Goal: Information Seeking & Learning: Learn about a topic

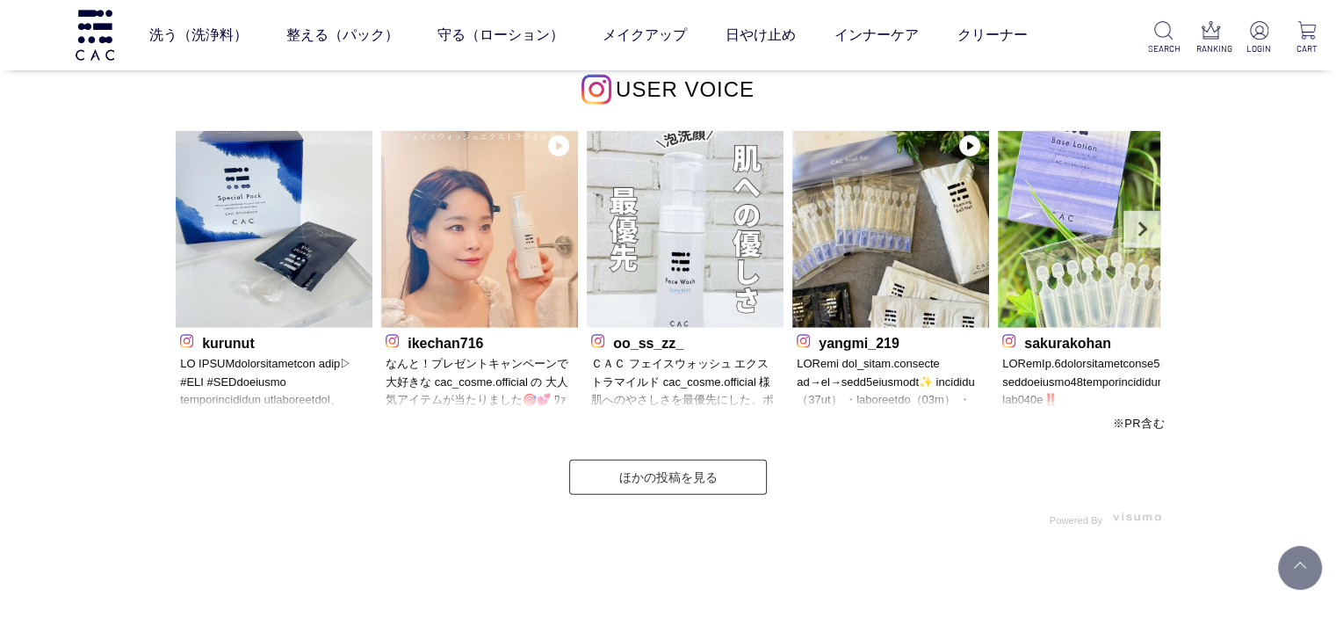
scroll to position [4612, 0]
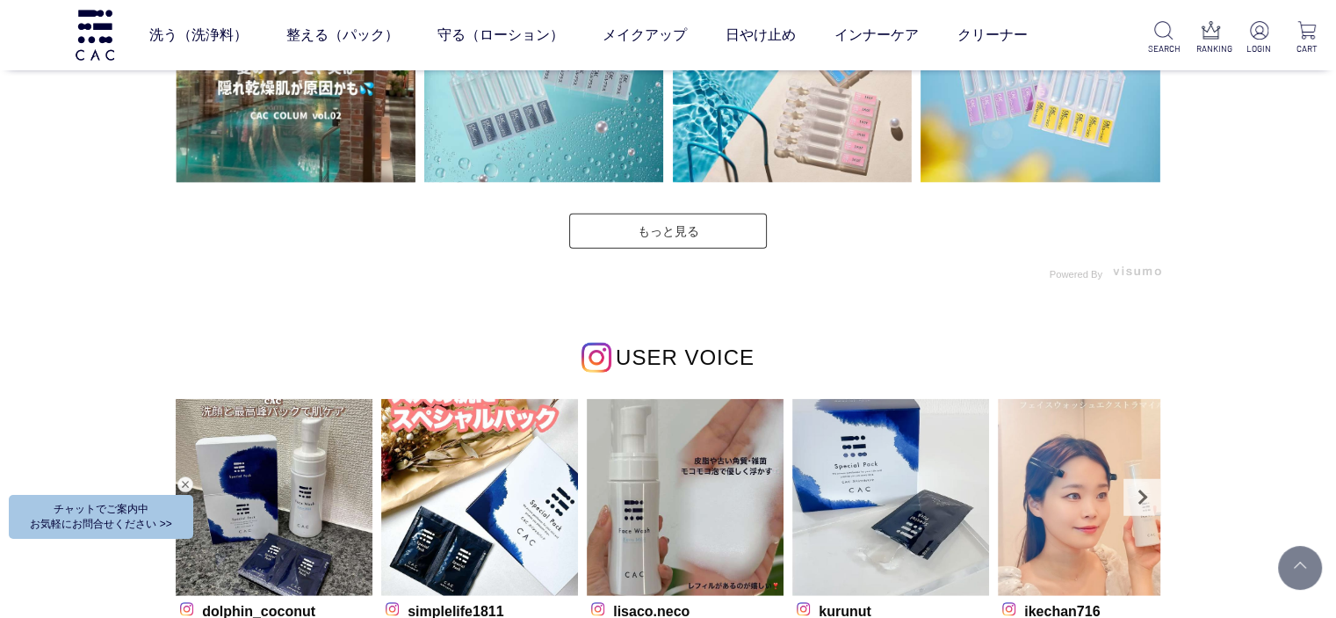
scroll to position [4744, 0]
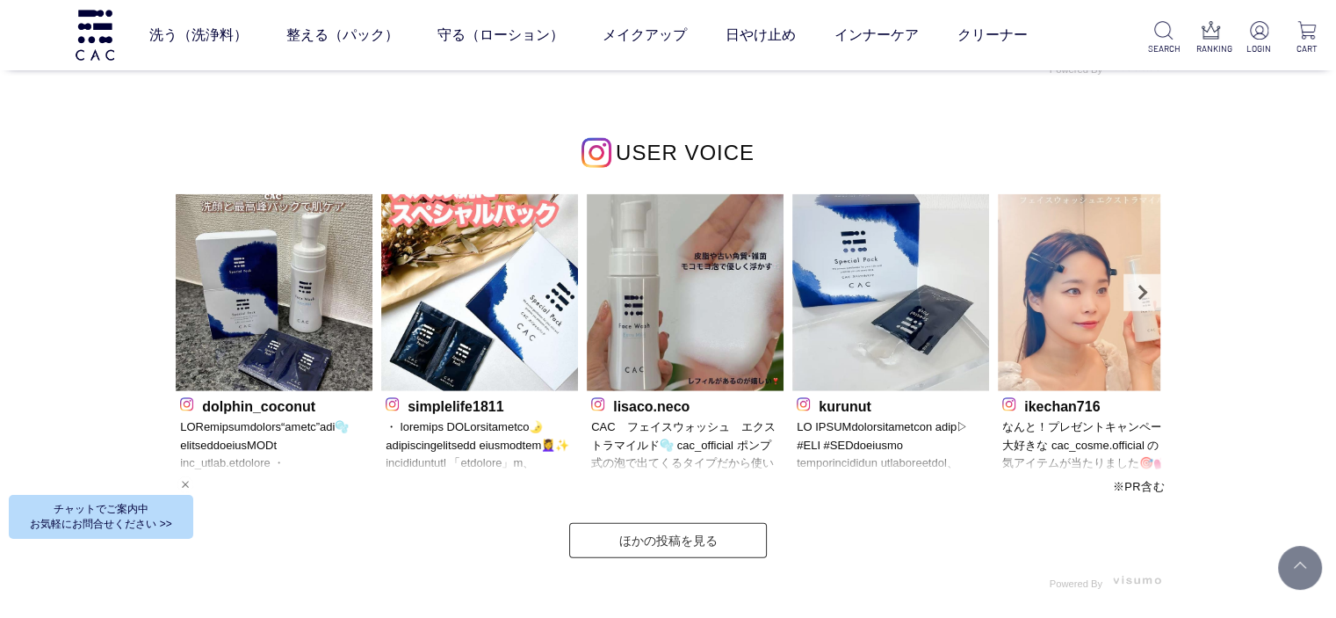
click at [179, 510] on div "Web接客ボタン" at bounding box center [98, 520] width 184 height 44
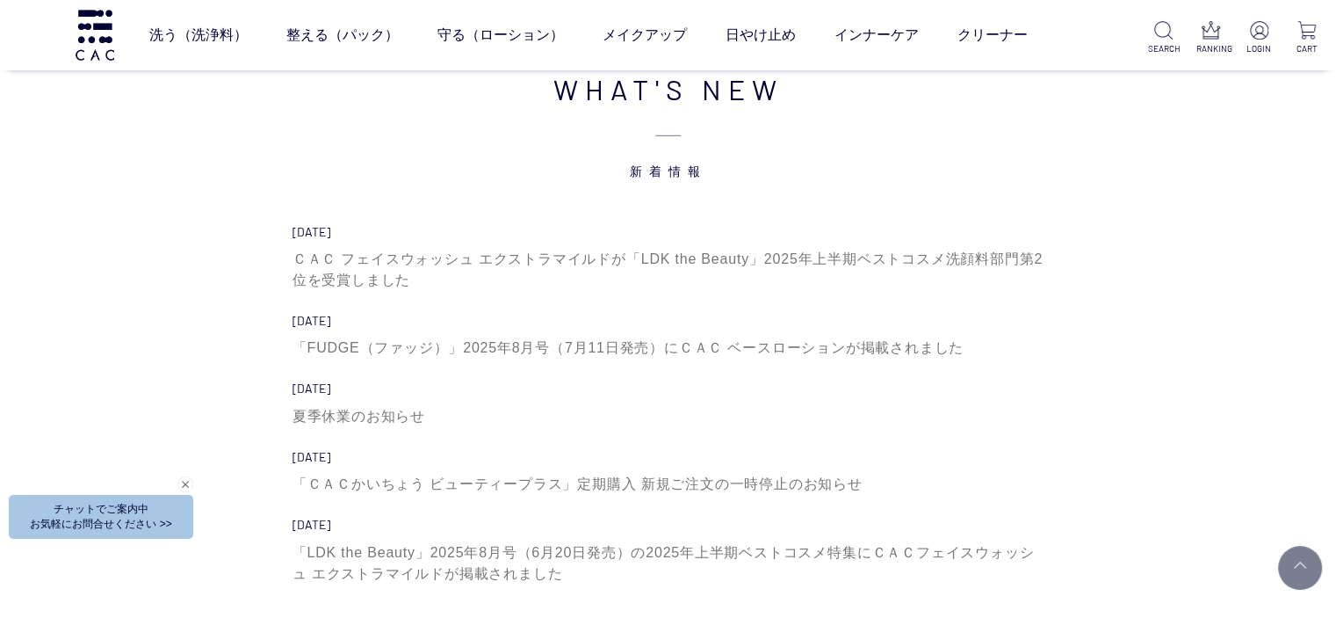
scroll to position [5359, 0]
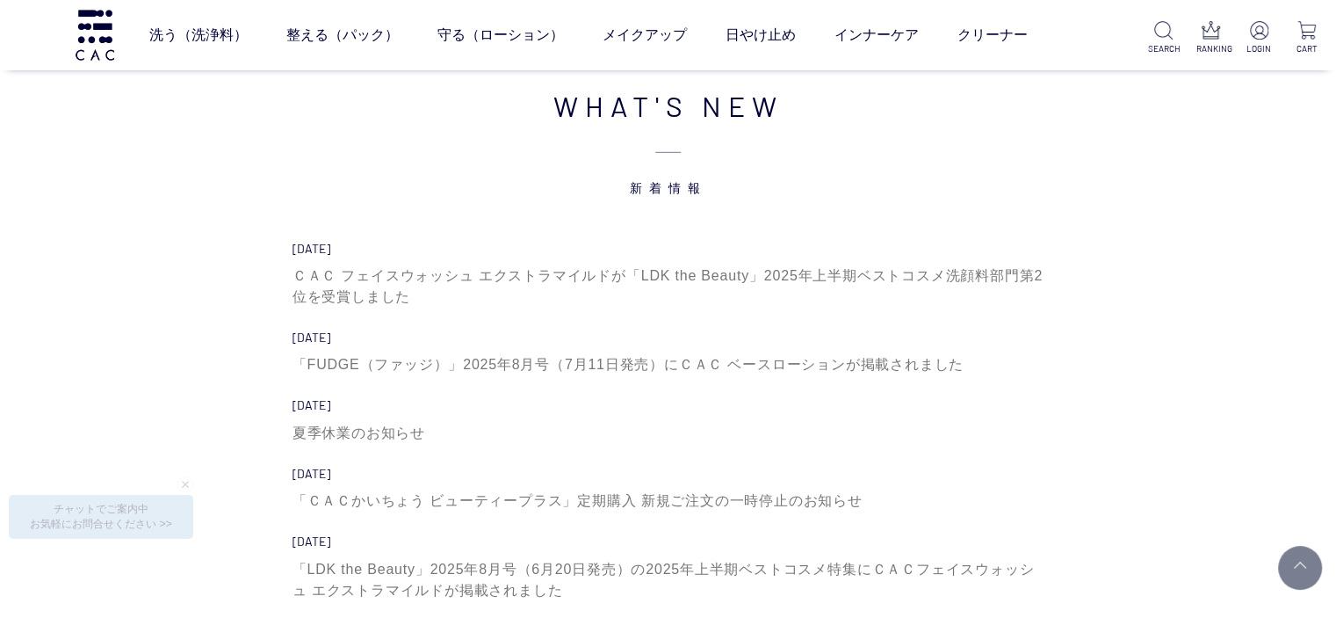
click at [146, 293] on div "WHAT'S NEW 新着情報 2025.07.18 ＣＡＣ フェイスウォッシュ エクストラマイルドが「LDK the Beauty」2025年上半期ベストコ…" at bounding box center [668, 411] width 1336 height 688
drag, startPoint x: 199, startPoint y: 300, endPoint x: 212, endPoint y: 354, distance: 55.2
click at [199, 307] on div "WHAT'S NEW 新着情報 2025.07.18 ＣＡＣ フェイスウォッシュ エクストラマイルドが「LDK the Beauty」2025年上半期ベストコ…" at bounding box center [668, 410] width 1002 height 653
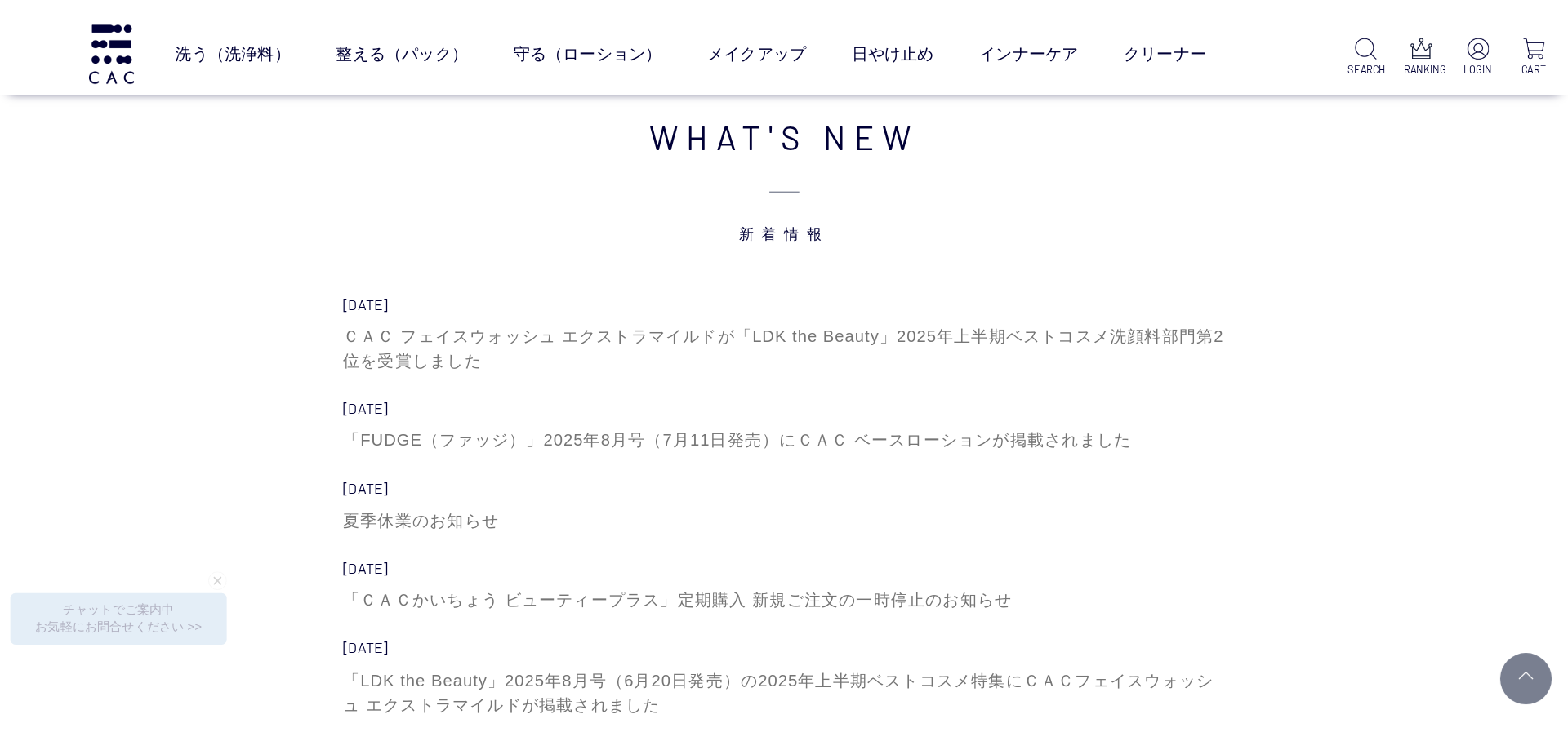
scroll to position [5129, 0]
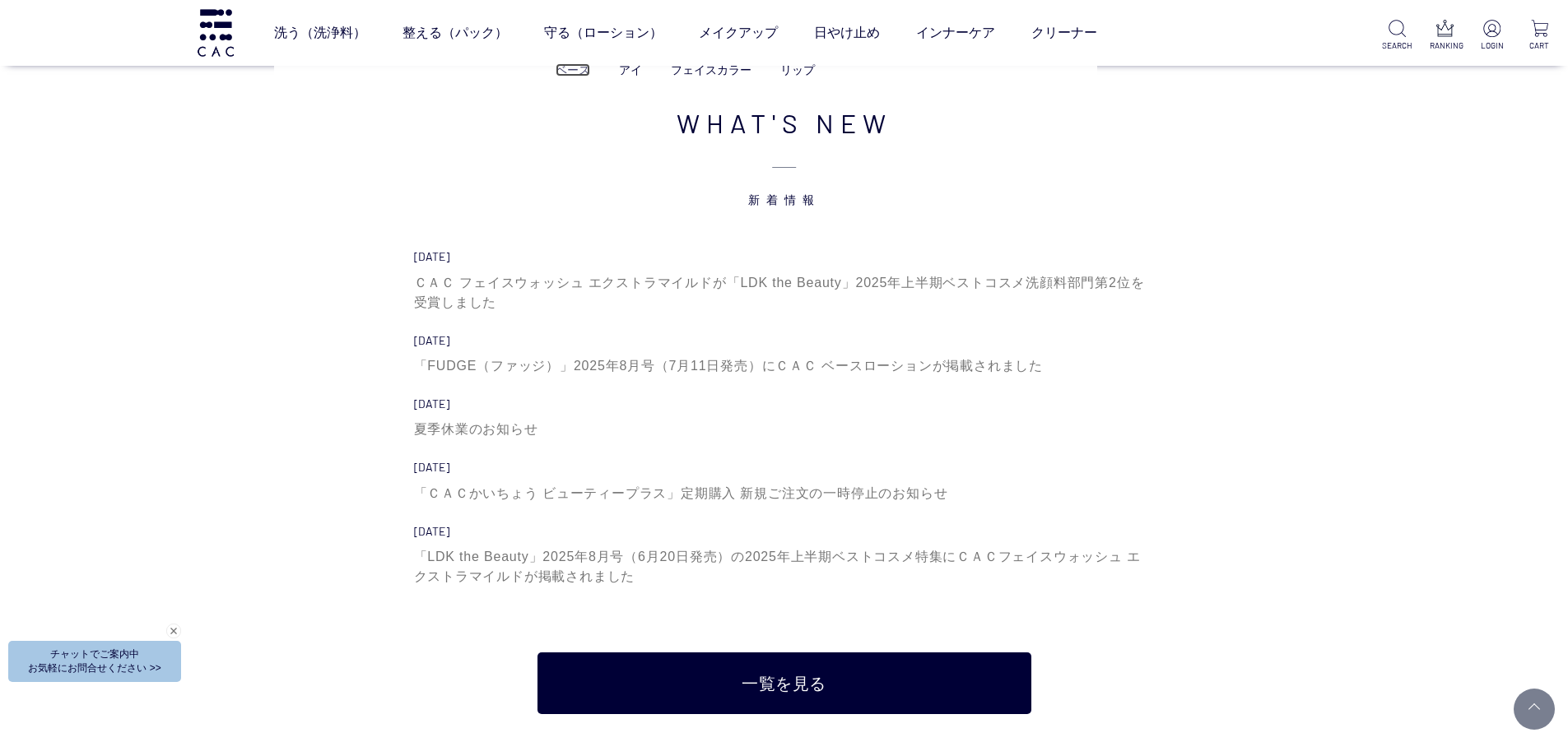
click at [579, 67] on link "ベース" at bounding box center [573, 70] width 35 height 13
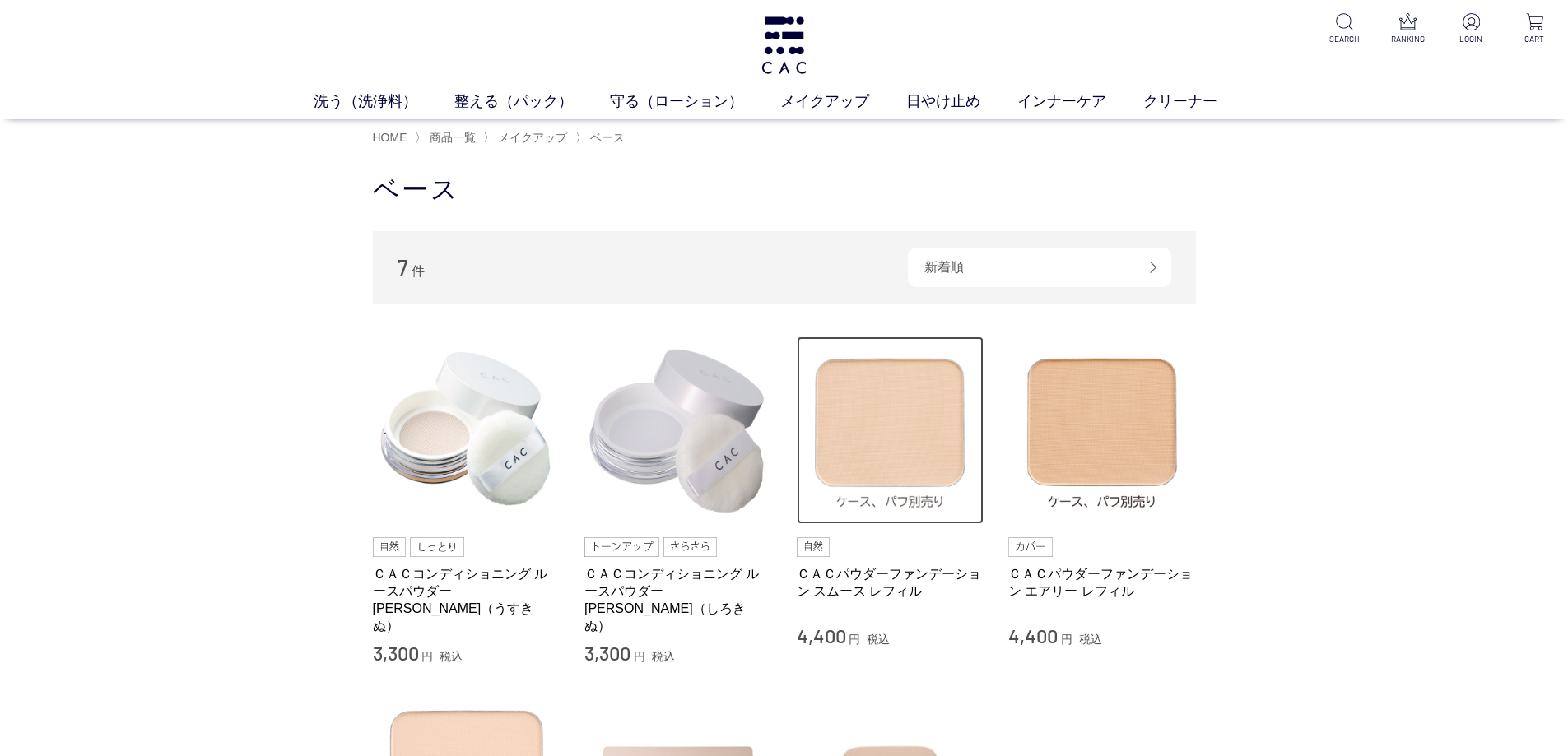
click at [903, 437] on img at bounding box center [890, 430] width 187 height 187
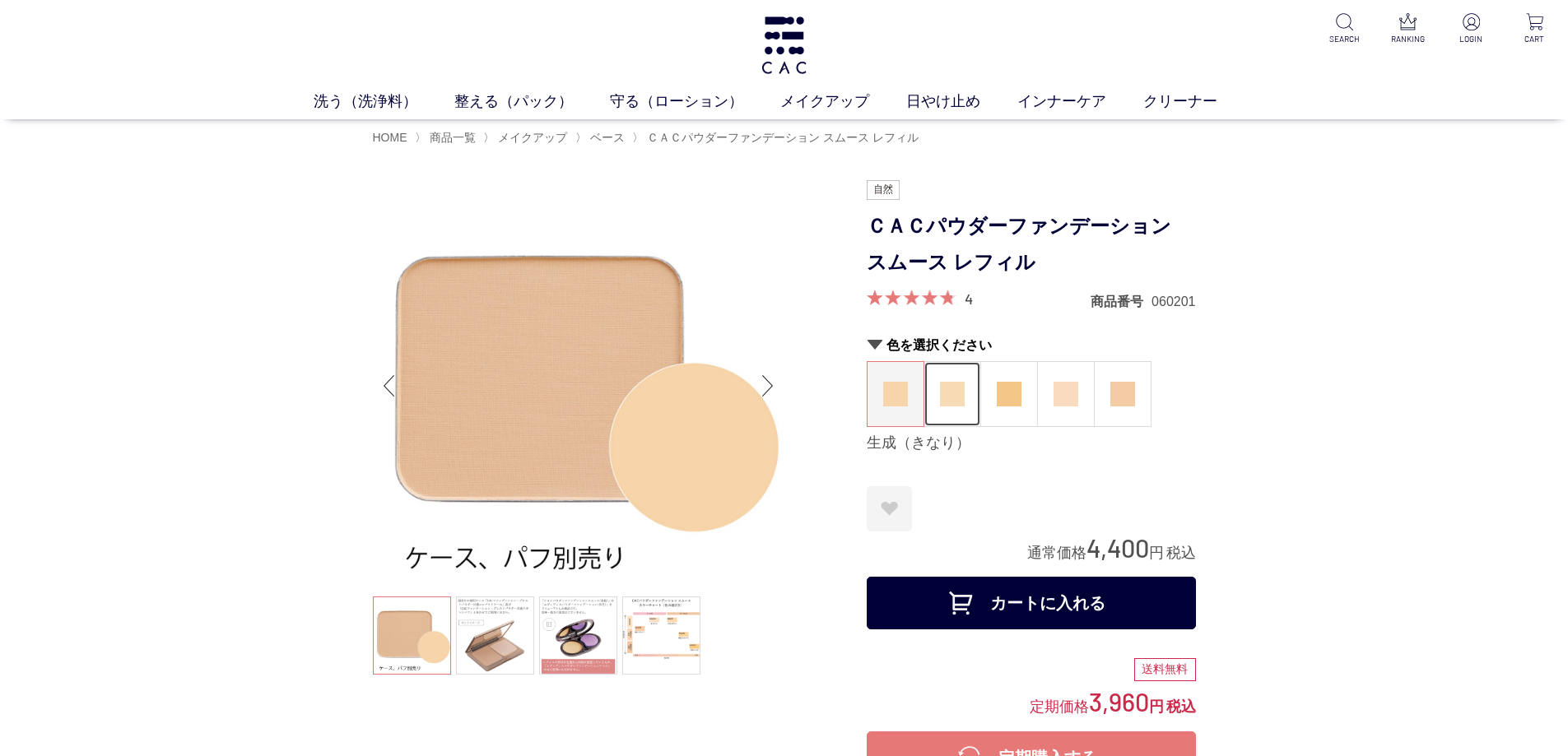
click at [959, 388] on img at bounding box center [952, 394] width 24 height 24
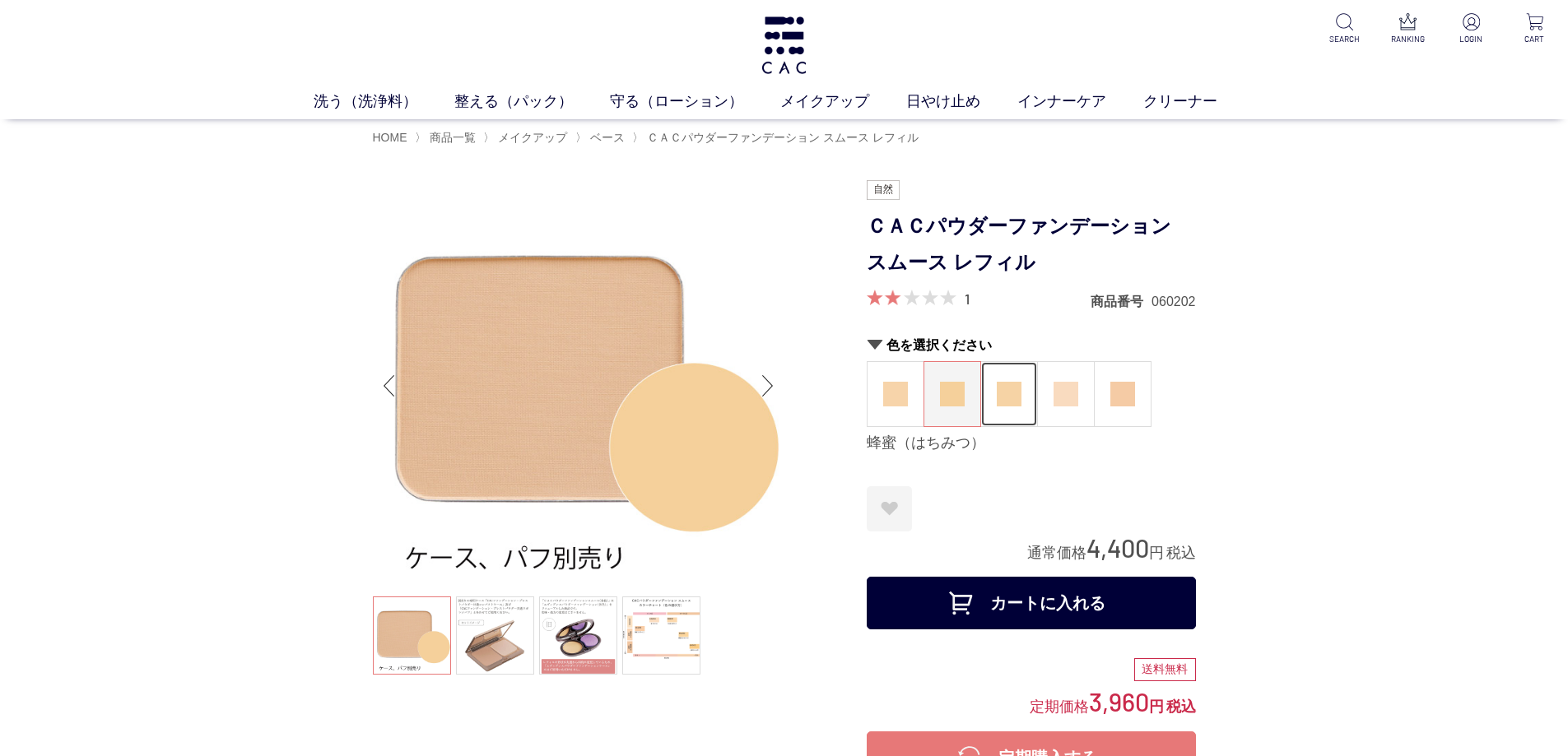
click at [992, 397] on figure at bounding box center [1009, 394] width 56 height 65
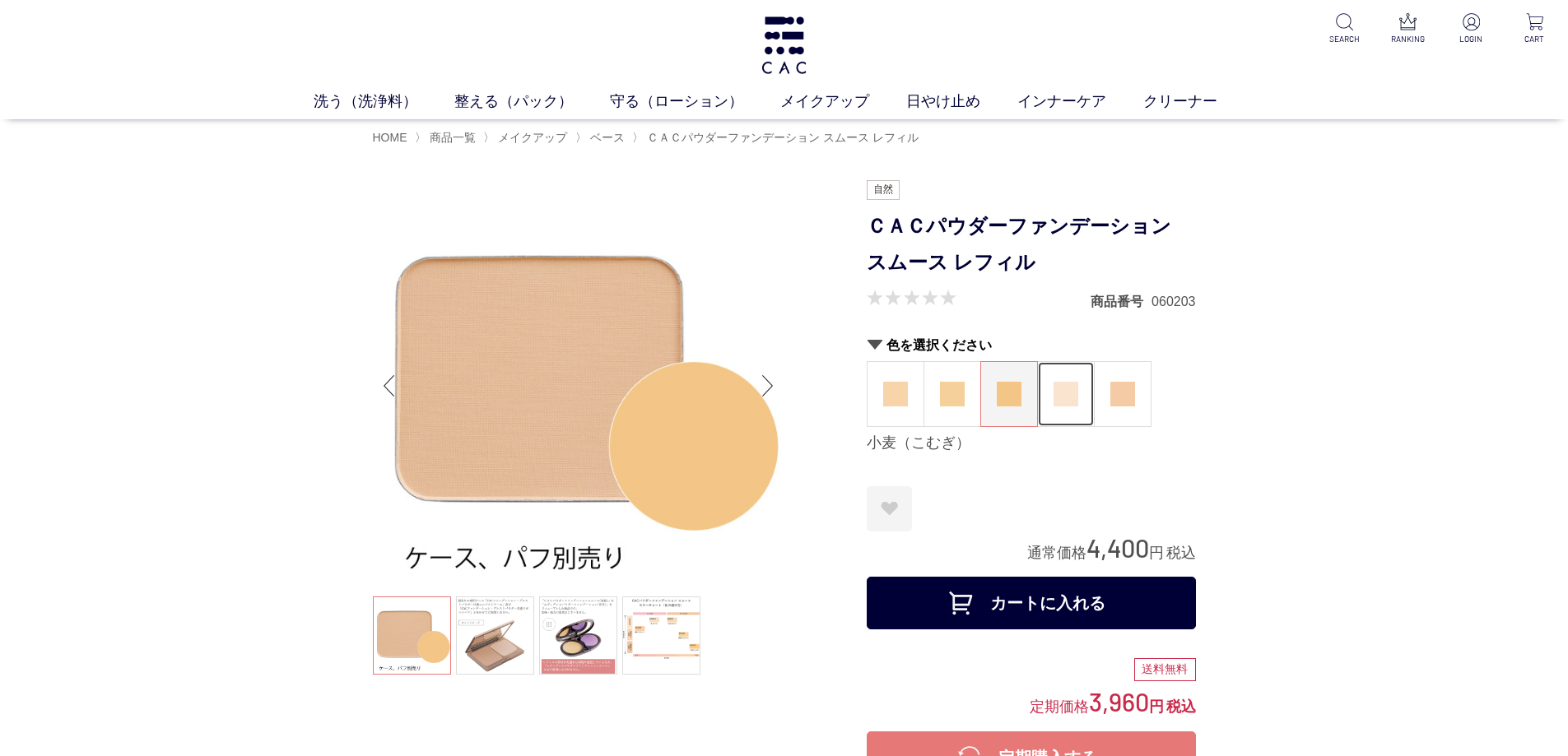
click at [1046, 387] on figure at bounding box center [1067, 394] width 56 height 65
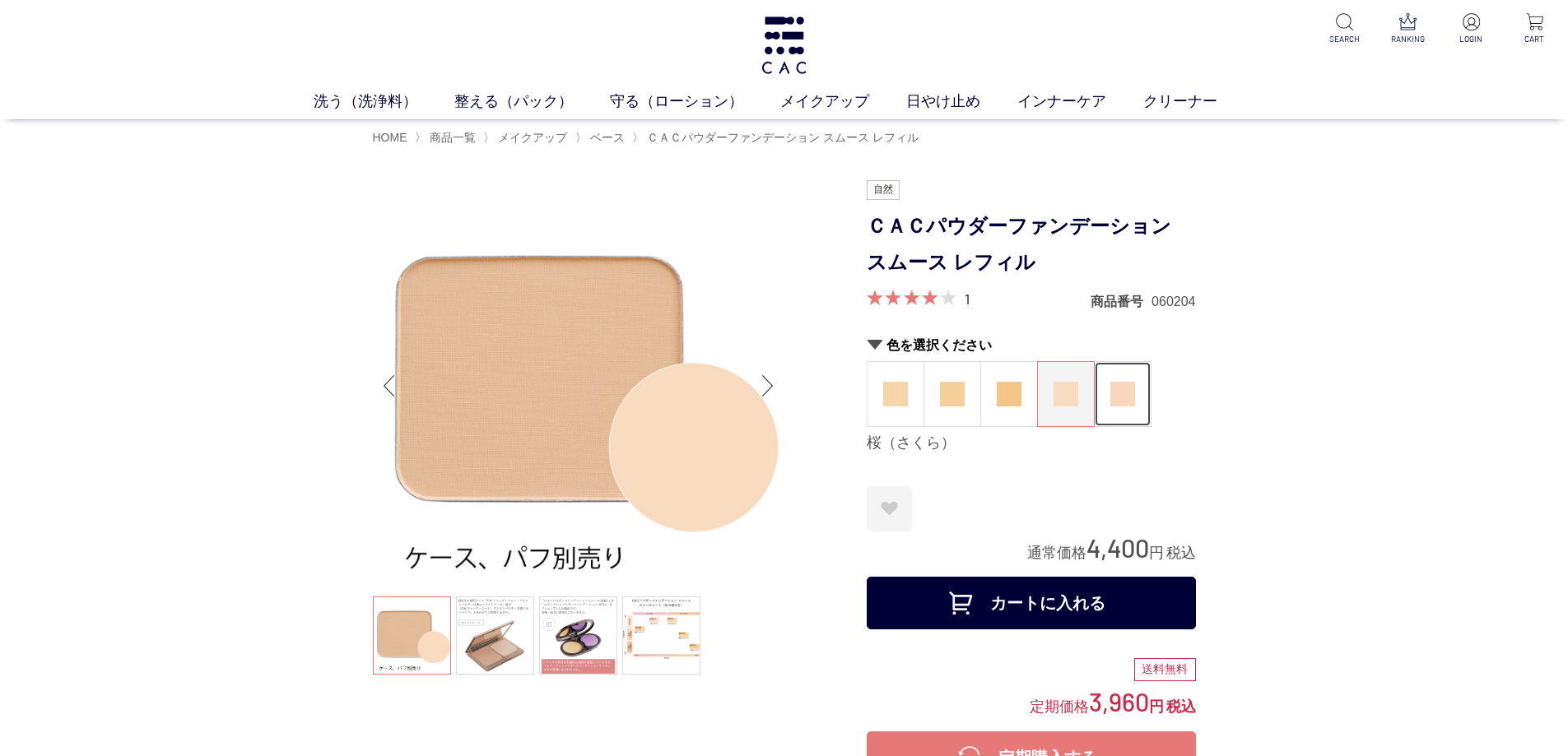
click at [1128, 396] on img at bounding box center [1123, 394] width 24 height 24
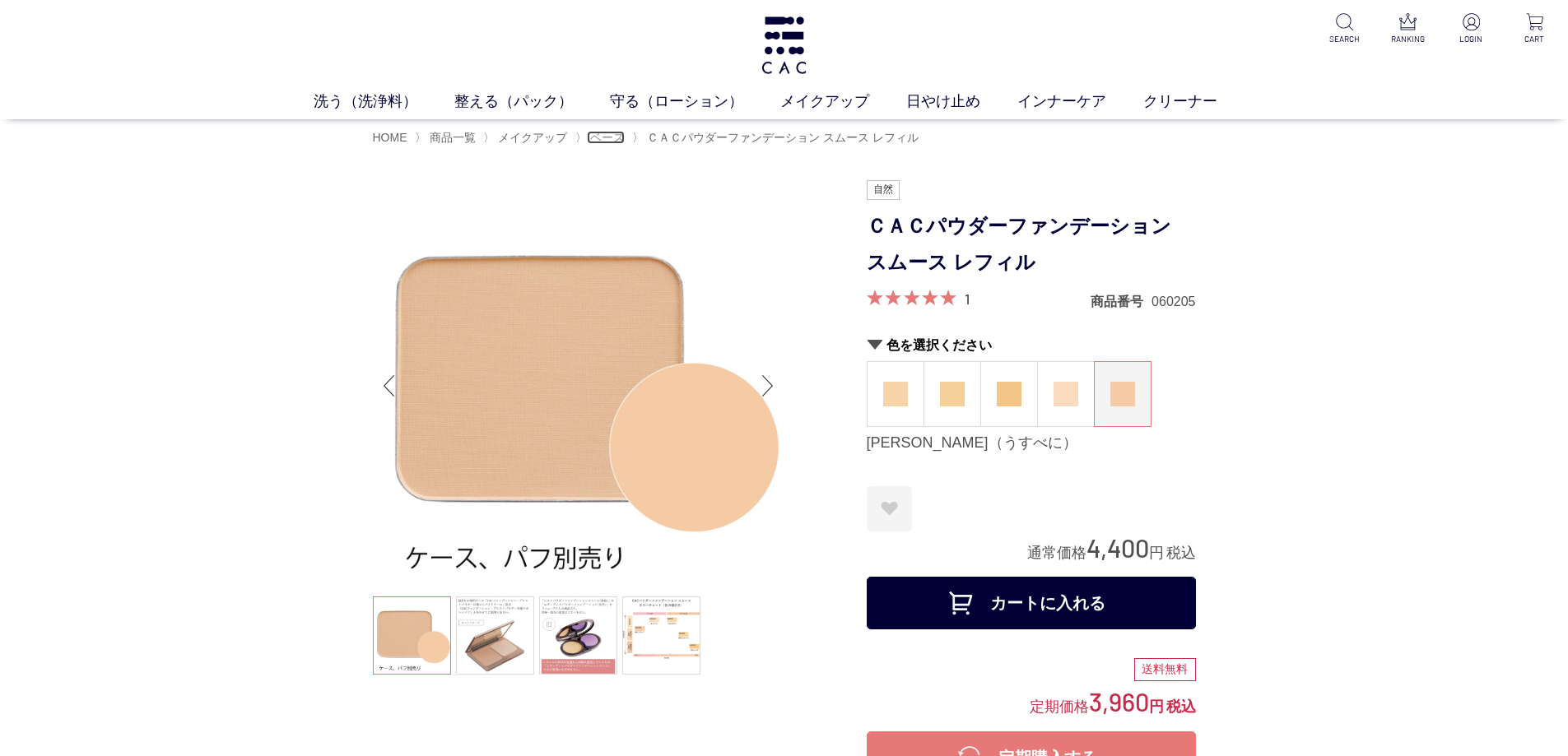
click at [613, 142] on span "ベース" at bounding box center [607, 138] width 35 height 13
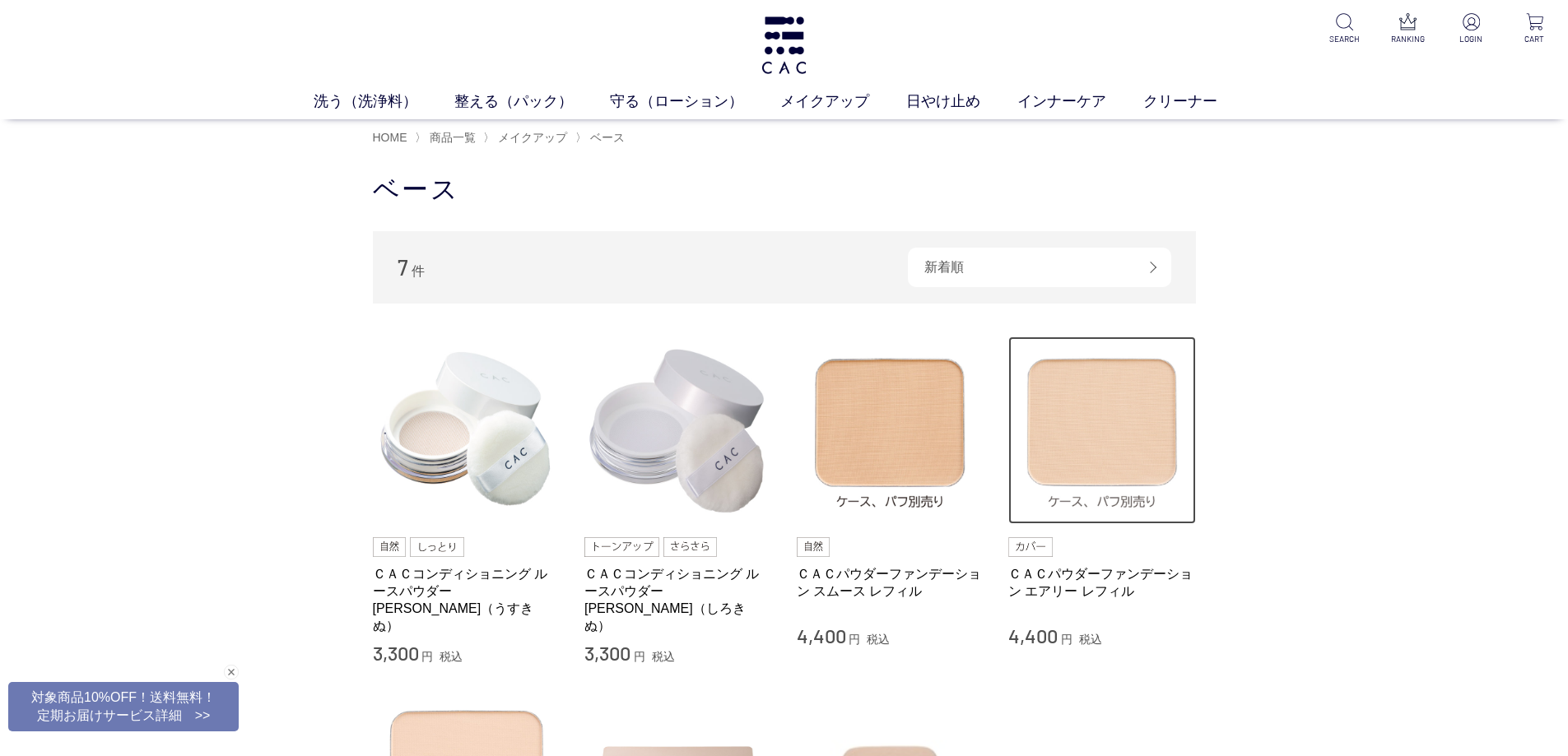
click at [1141, 443] on img at bounding box center [1102, 430] width 187 height 187
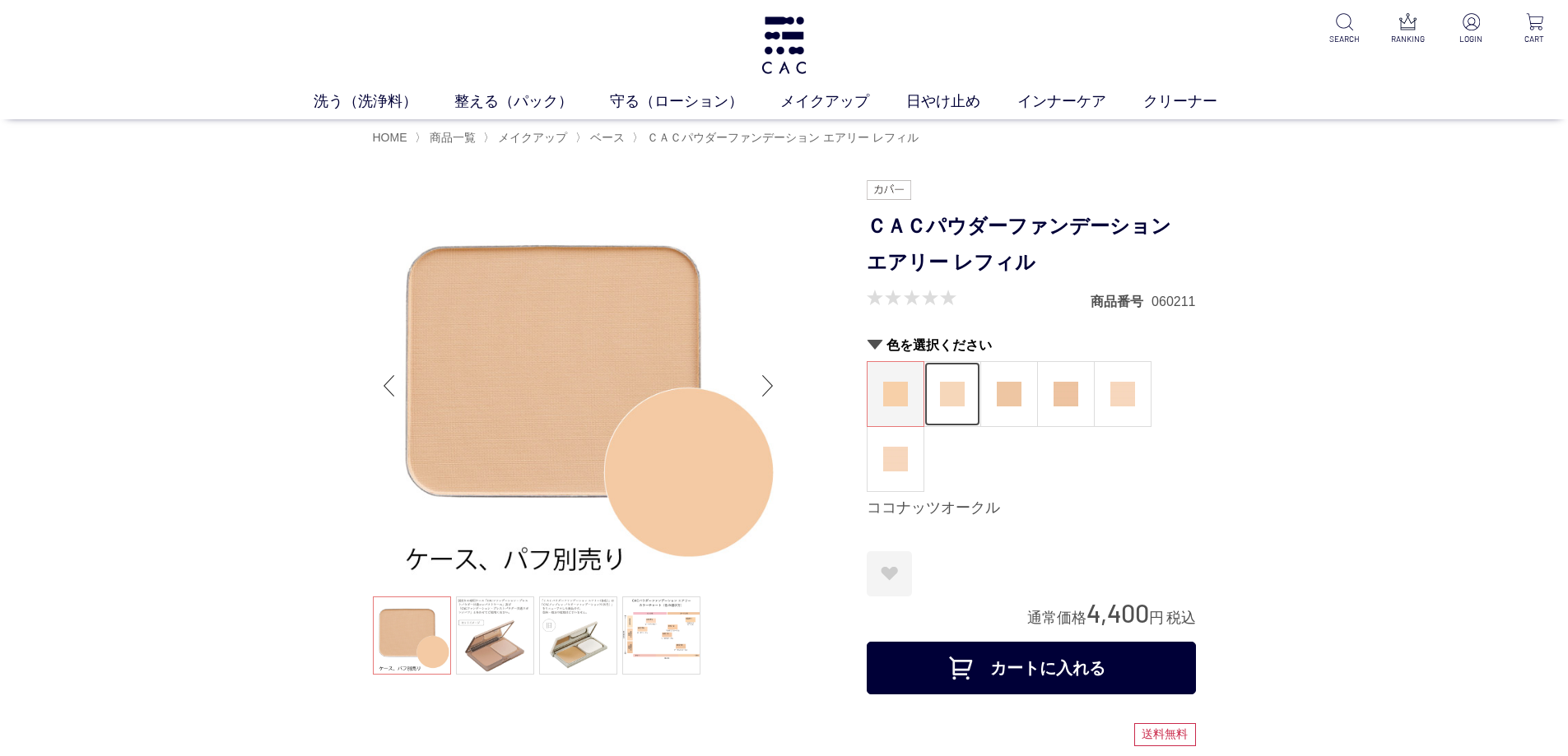
click at [943, 390] on img at bounding box center [952, 394] width 24 height 24
click at [993, 388] on figure at bounding box center [1009, 394] width 56 height 65
click at [1062, 390] on img at bounding box center [1066, 394] width 24 height 24
click at [1109, 399] on figure at bounding box center [1123, 394] width 56 height 65
click at [898, 447] on img at bounding box center [896, 459] width 24 height 24
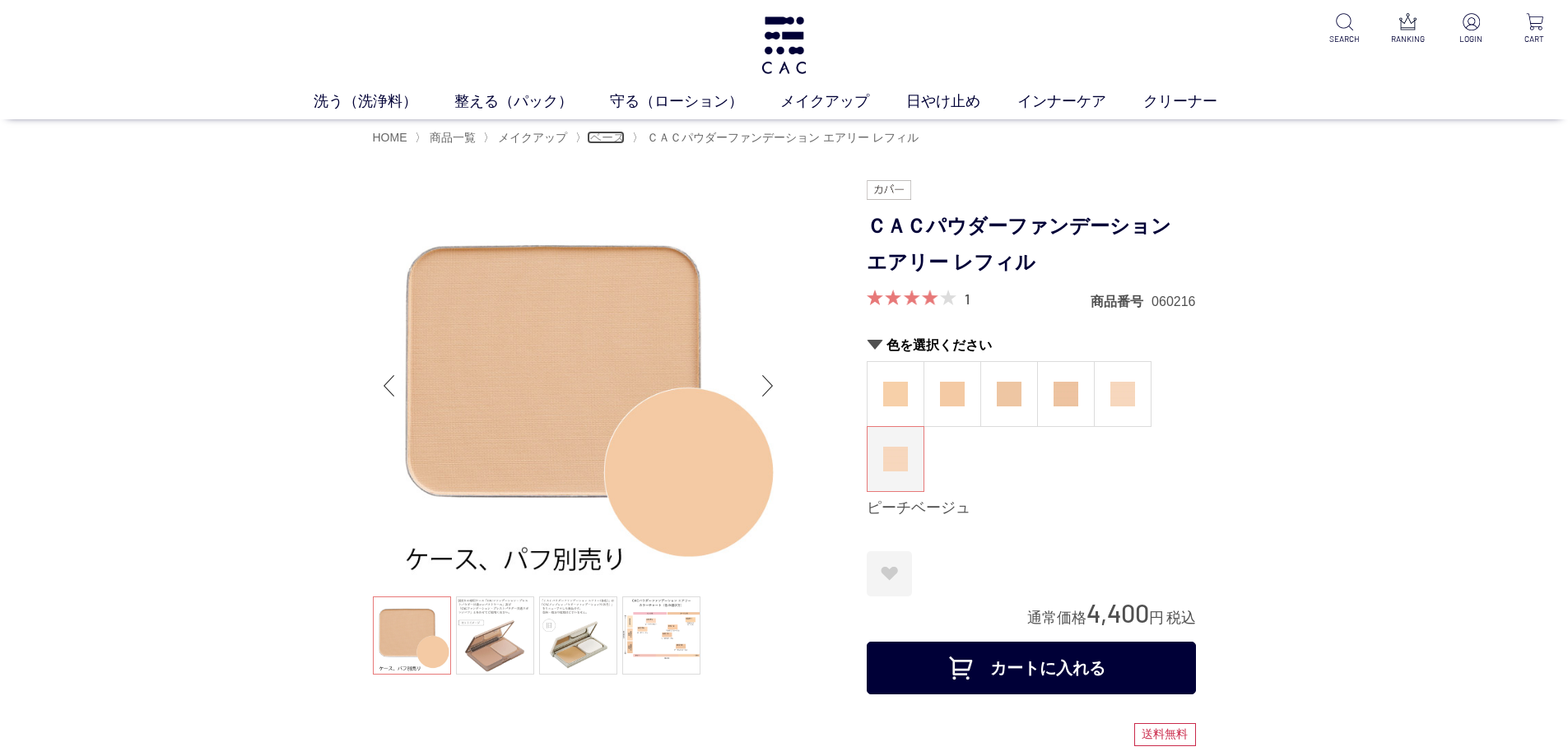
click at [609, 138] on span "ベース" at bounding box center [607, 138] width 35 height 13
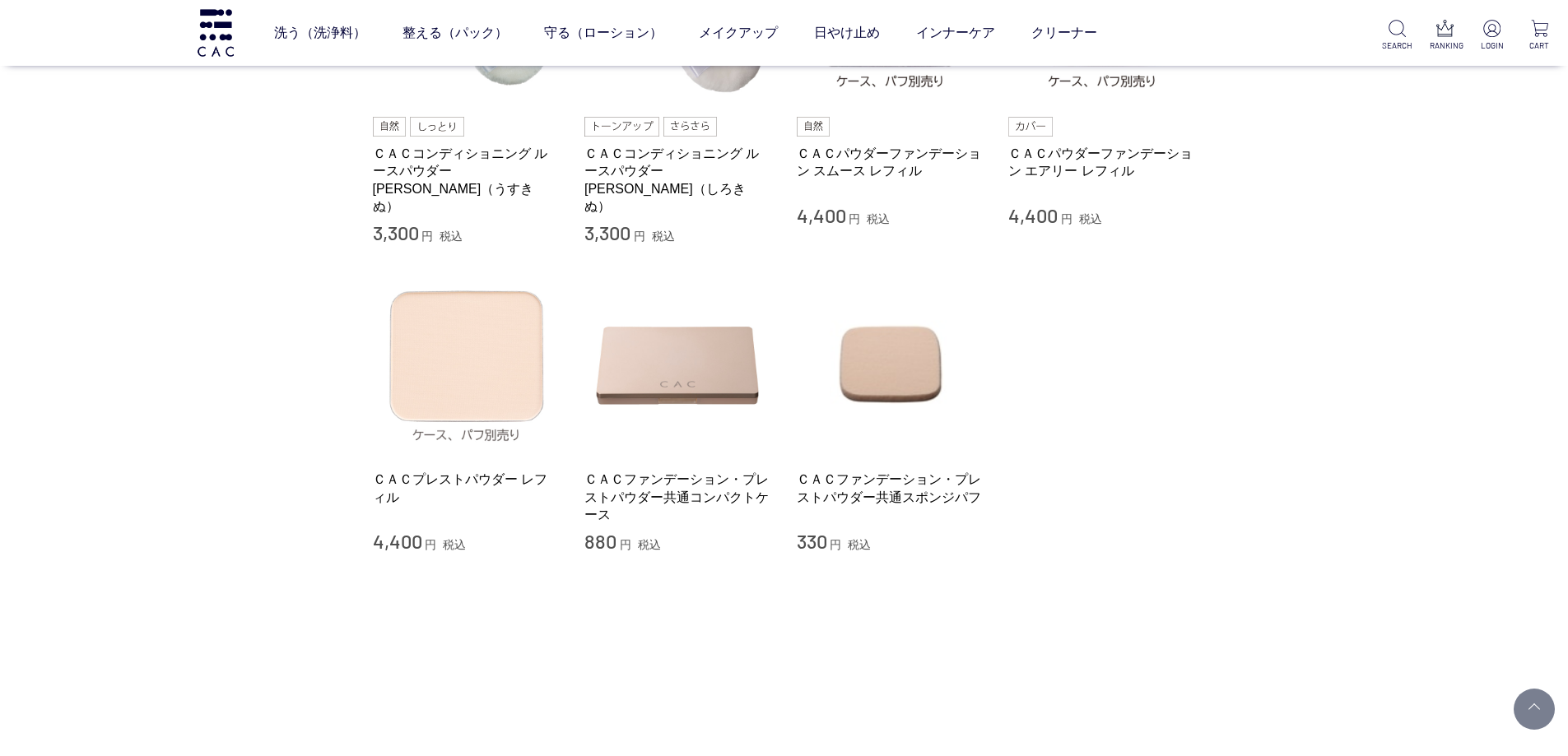
scroll to position [329, 0]
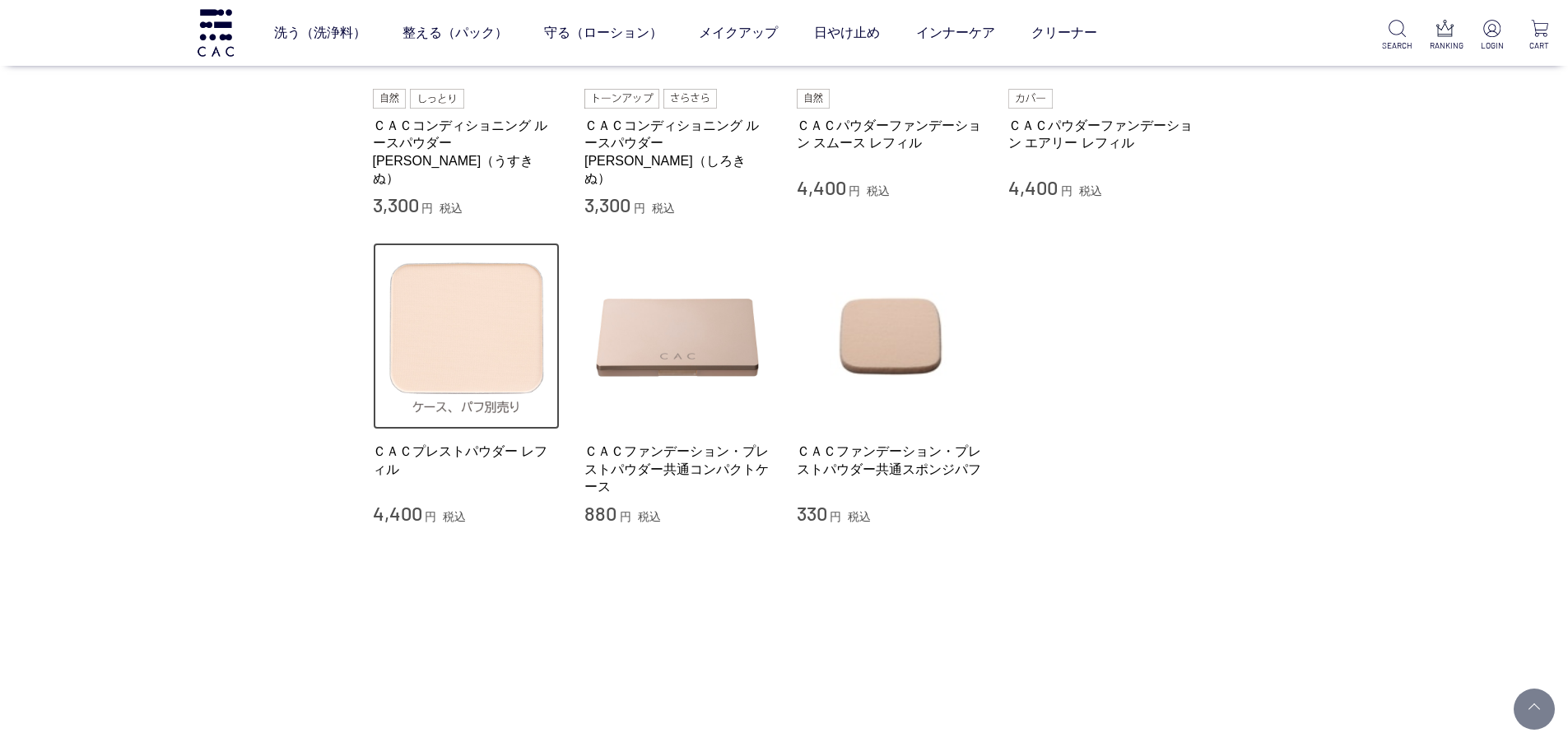
click at [441, 330] on img at bounding box center [467, 336] width 187 height 187
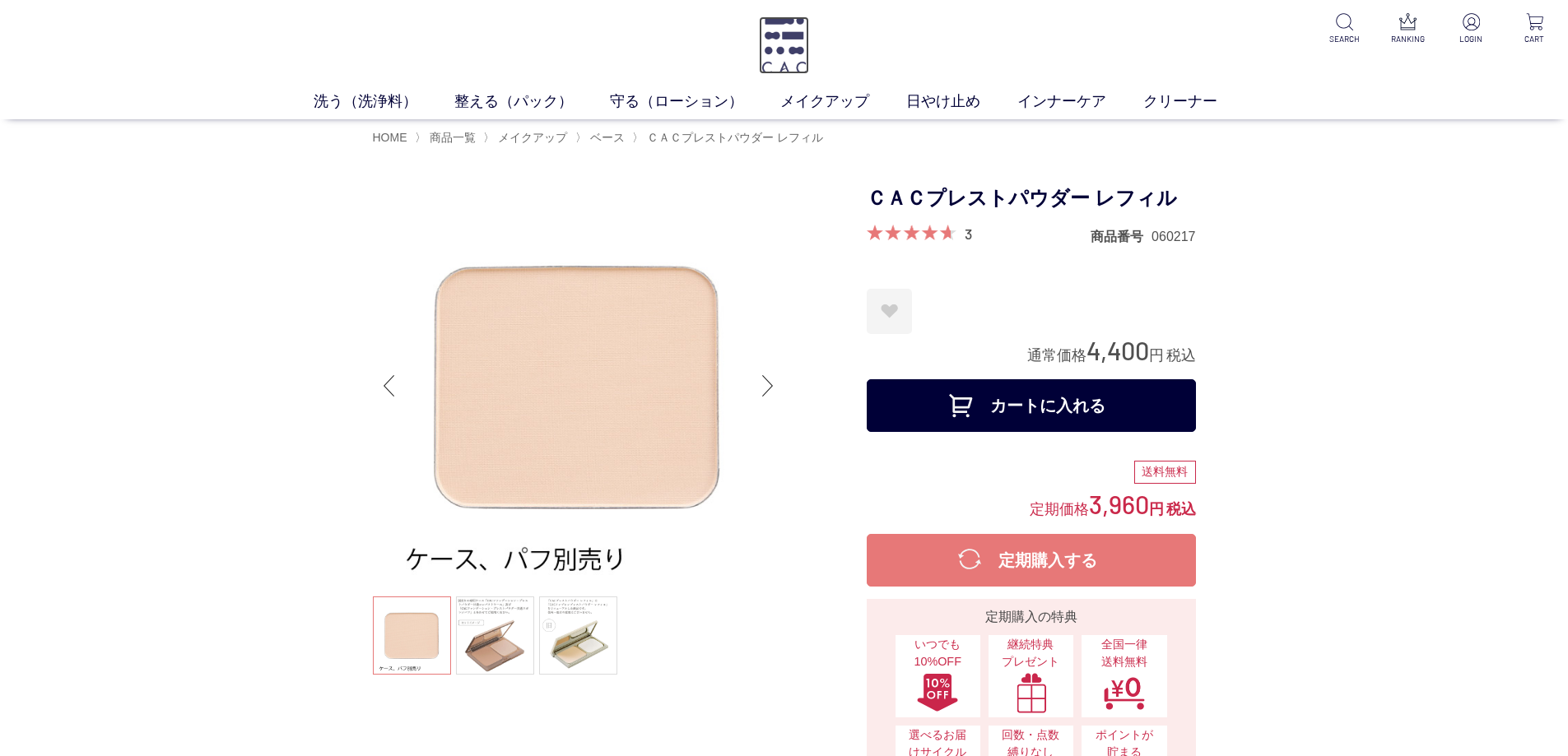
click at [773, 51] on img at bounding box center [784, 45] width 51 height 57
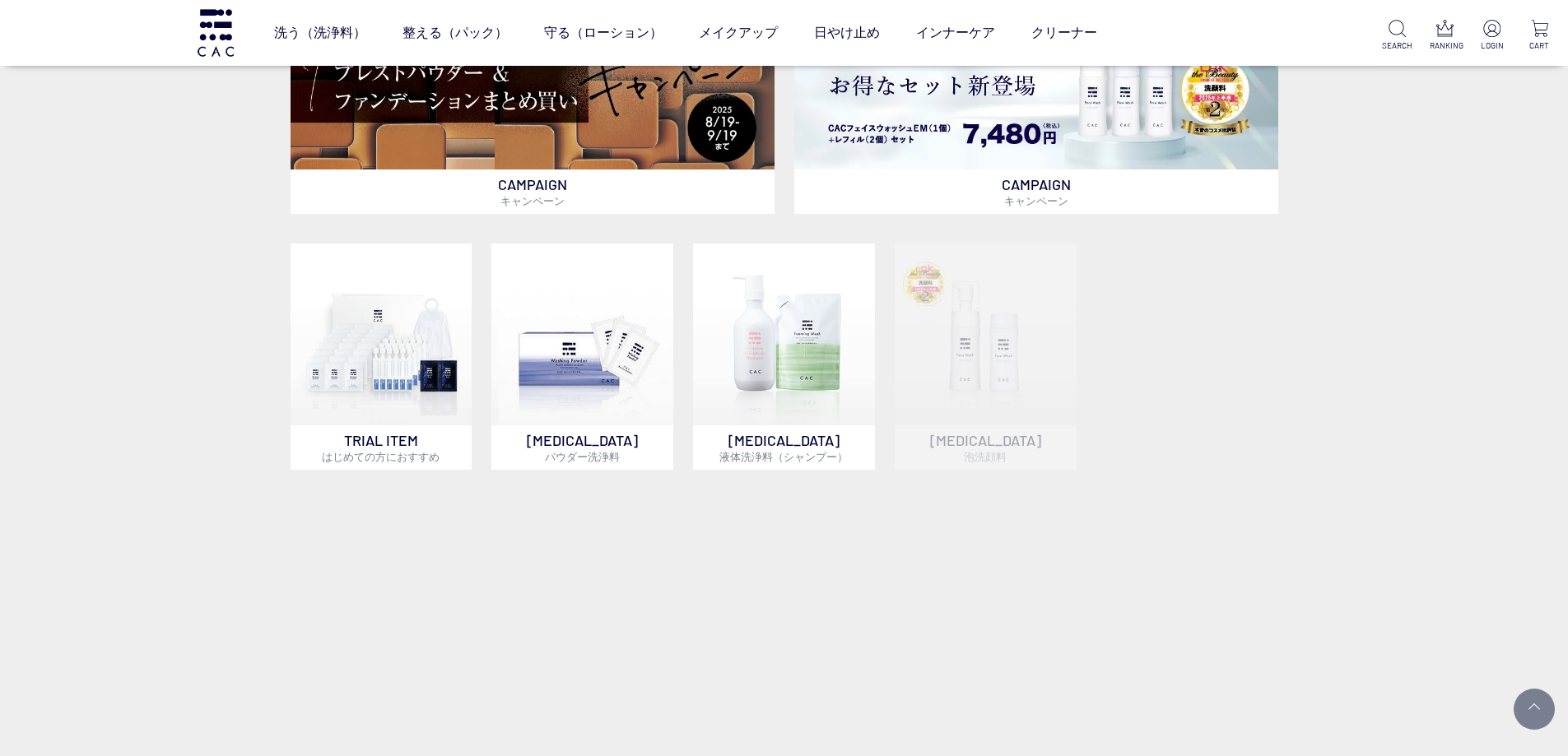
scroll to position [576, 0]
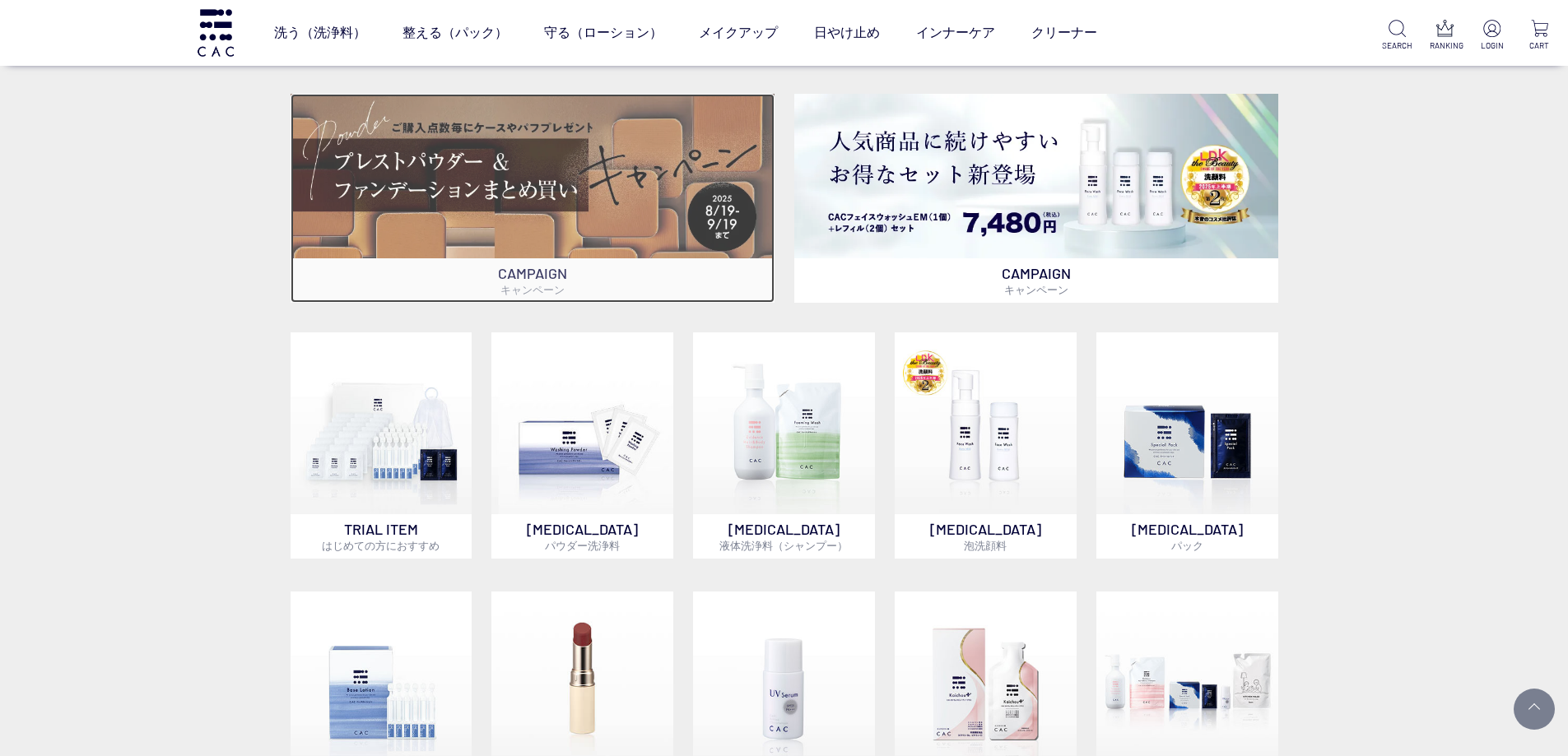
click at [363, 209] on img at bounding box center [532, 175] width 485 height 164
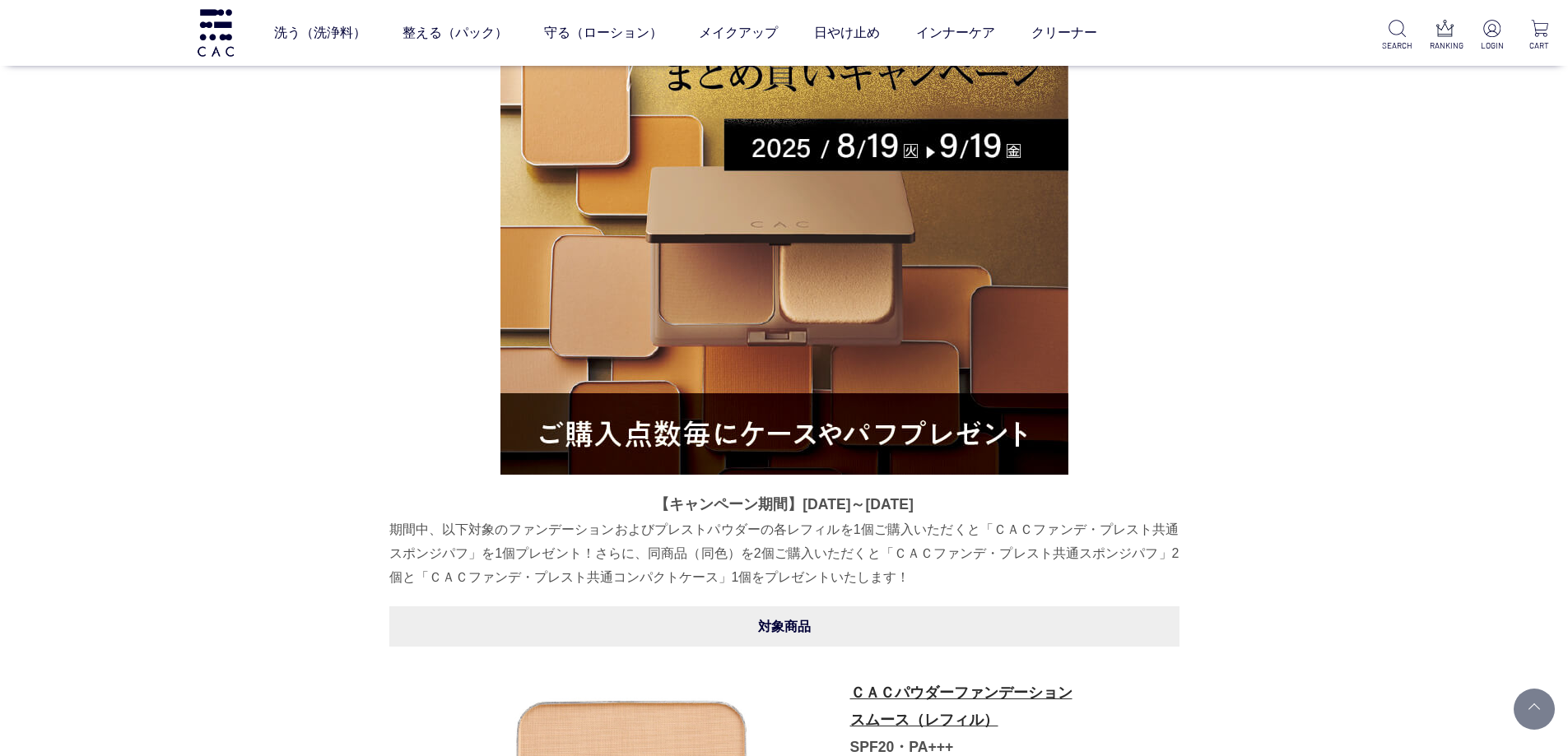
scroll to position [294, 0]
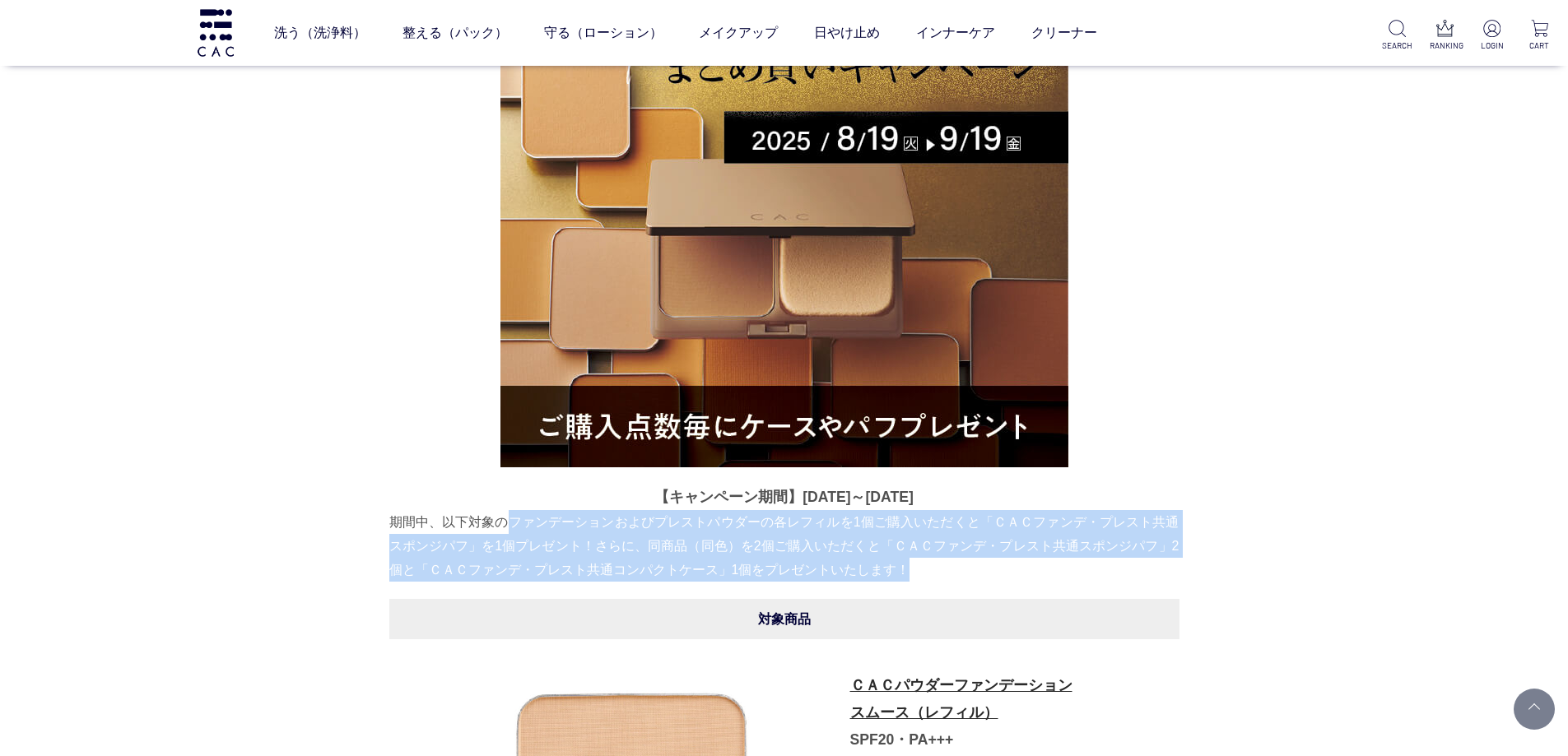
drag, startPoint x: 506, startPoint y: 523, endPoint x: 922, endPoint y: 570, distance: 418.6
click at [922, 570] on p "期間中、以下対象のファンデーションおよびプレストパウダーの各レフィルを1個ご購入いただくと「ＣＡＣファンデ・プレスト共通スポンジパフ」を1個プレゼント！さらに…" at bounding box center [784, 546] width 790 height 72
copy p "ファンデーションおよびプレストパウダーの各レフィルを1個ご購入いただくと「ＣＡＣファンデ・プレスト共通スポンジパフ」を1個プレゼント！さらに、同商品（同色）を…"
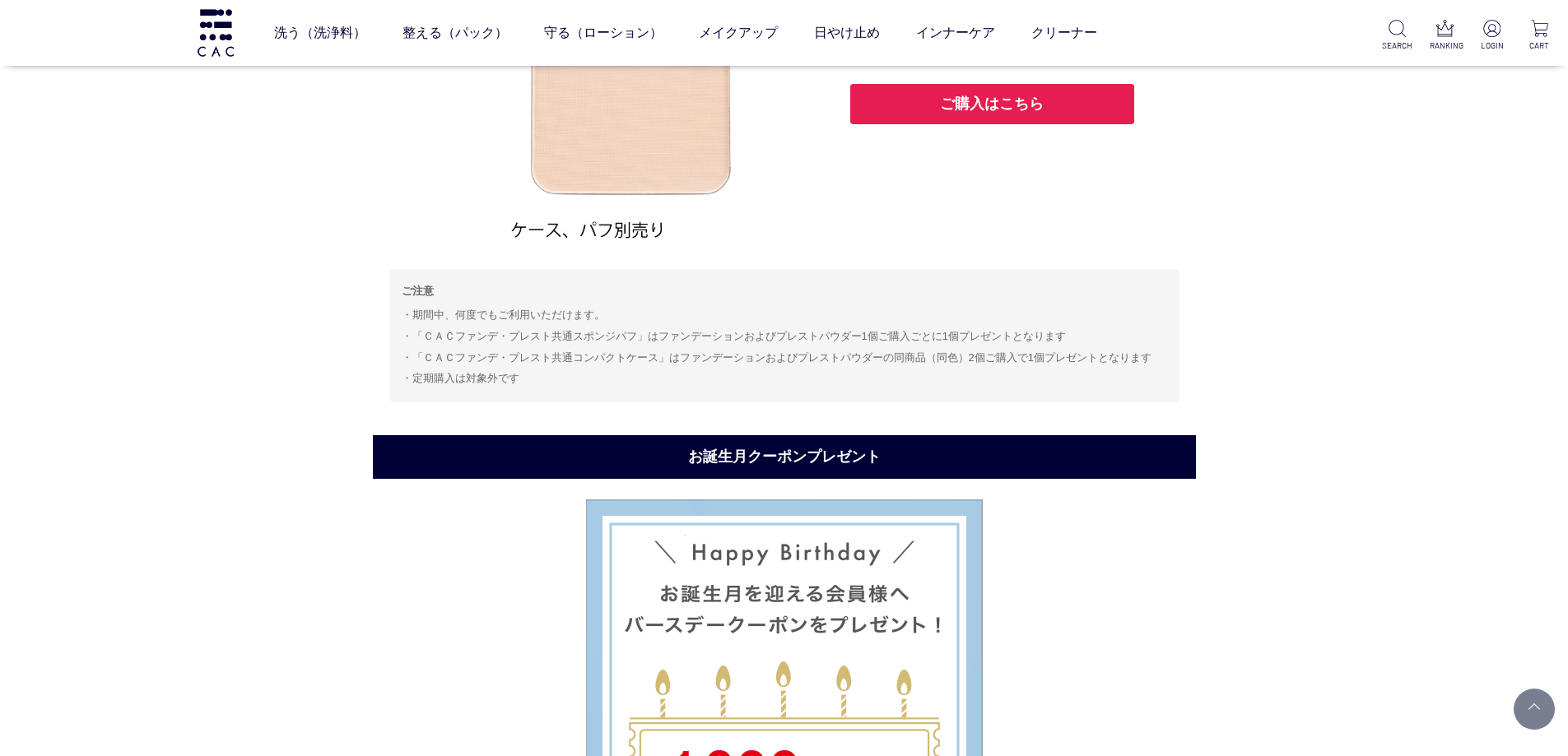
scroll to position [1610, 0]
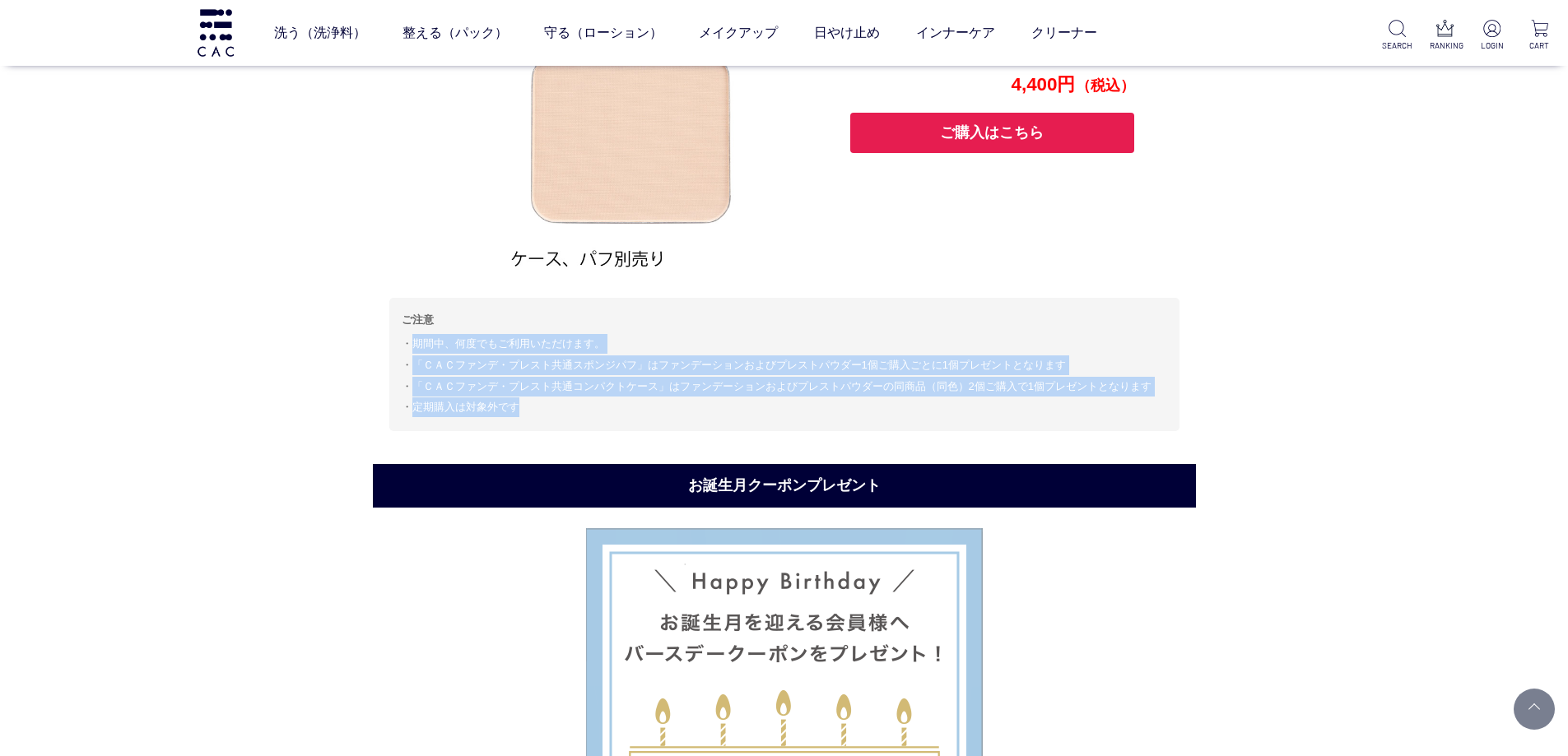
drag, startPoint x: 531, startPoint y: 407, endPoint x: 405, endPoint y: 336, distance: 144.6
click at [405, 336] on ul "期間中、何度でもご利用いただけます。 「ＣＡＣファンデ・プレスト共通スポンジパフ」はファンデーションおよびプレストパウダー1個ご購入ごとに1個プレゼントとなり…" at bounding box center [784, 376] width 766 height 83
copy ul "期間中、何度でもご利用いただけます。 「ＣＡＣファンデ・プレスト共通スポンジパフ」はファンデーションおよびプレストパウダー1個ご購入ごとに1個プレゼントとなり…"
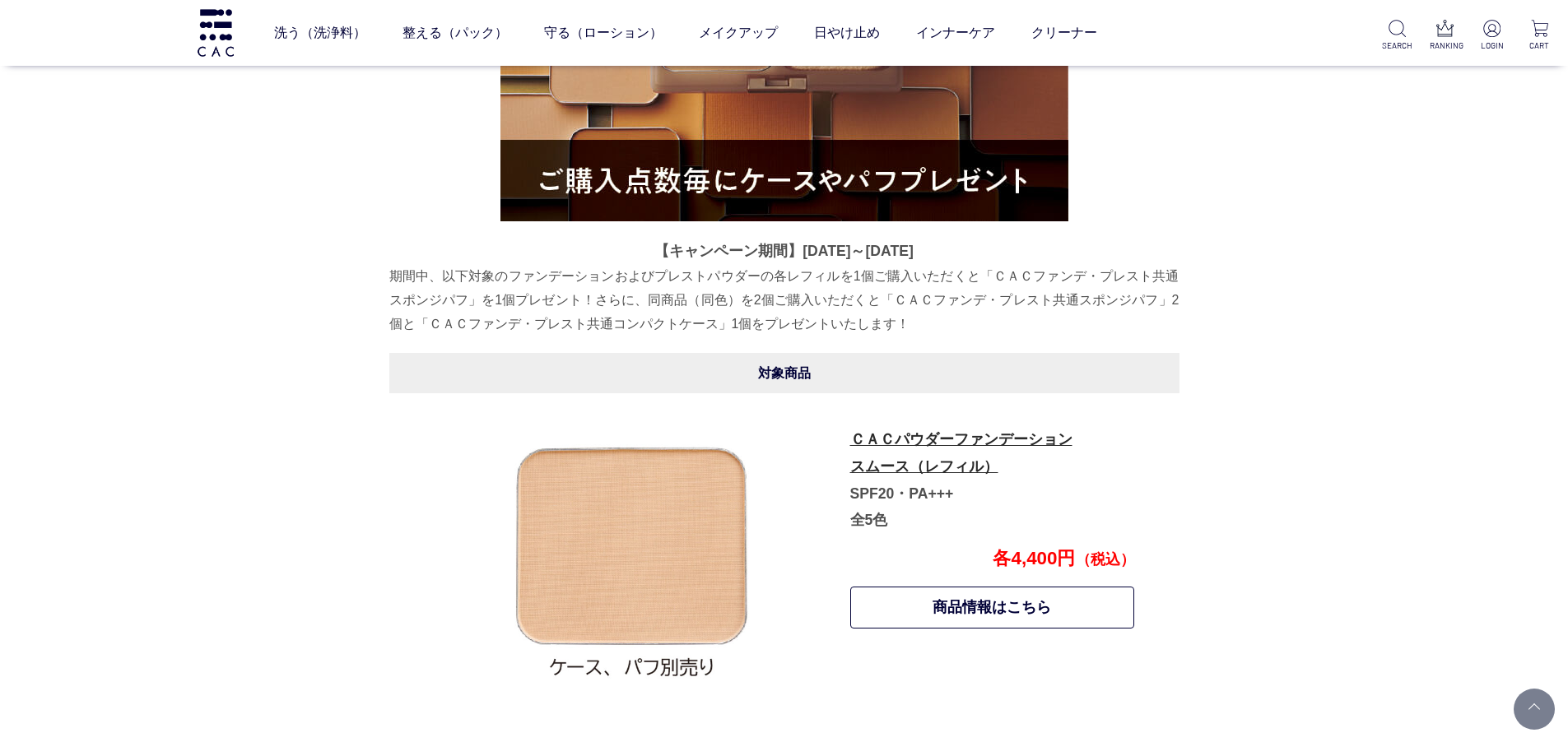
scroll to position [541, 0]
drag, startPoint x: 902, startPoint y: 436, endPoint x: 596, endPoint y: 249, distance: 358.6
click at [902, 436] on link "ＣＡＣパウダーファンデーション スムース（レフィル）" at bounding box center [961, 452] width 222 height 44
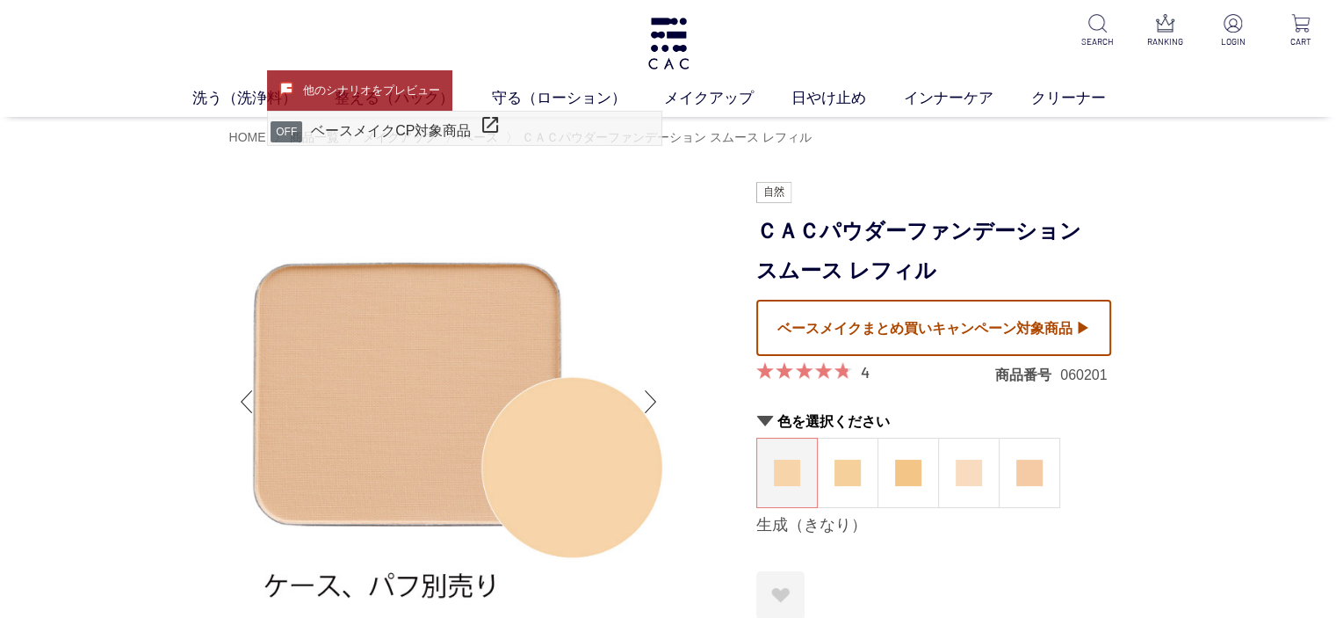
click at [540, 30] on div "洗う（洗浄料） 液体洗浄料 パウダー洗浄料 泡洗顔料 グッズ 整える（パック） フェイスパック ヘアパック 守る（ローション） 保湿化粧水 柔軟化粧水 美容液…" at bounding box center [668, 58] width 1336 height 117
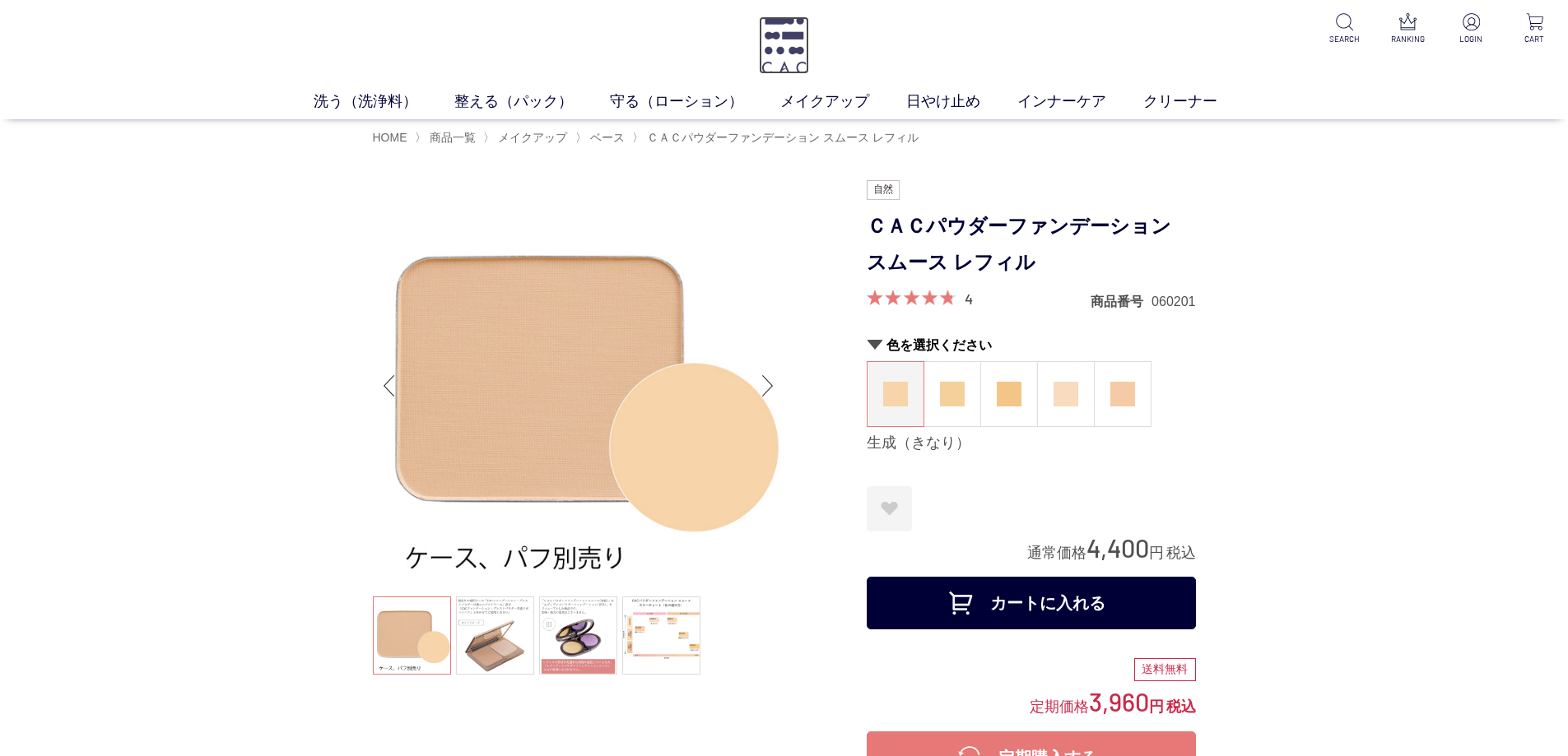
click at [788, 60] on img at bounding box center [784, 45] width 51 height 57
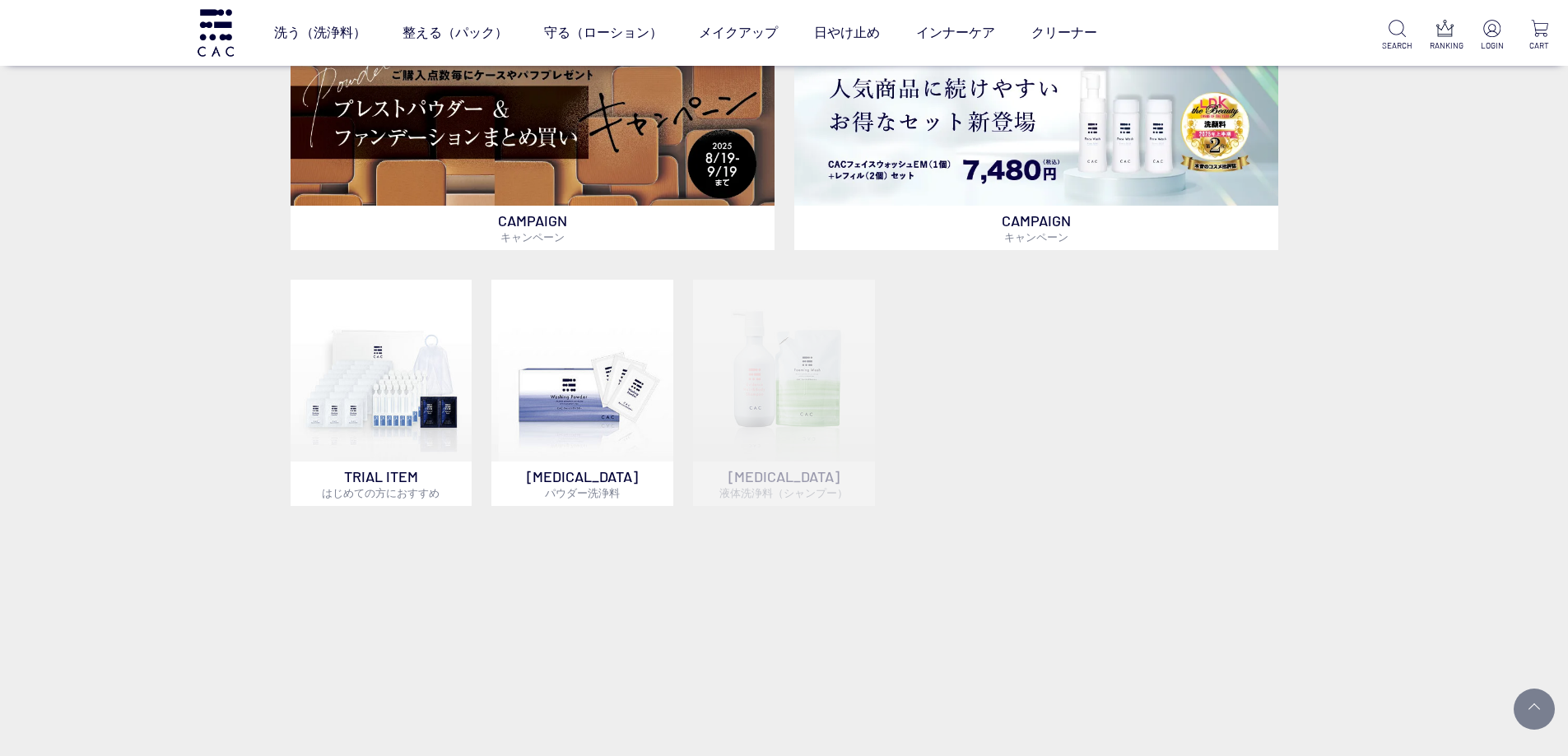
scroll to position [659, 0]
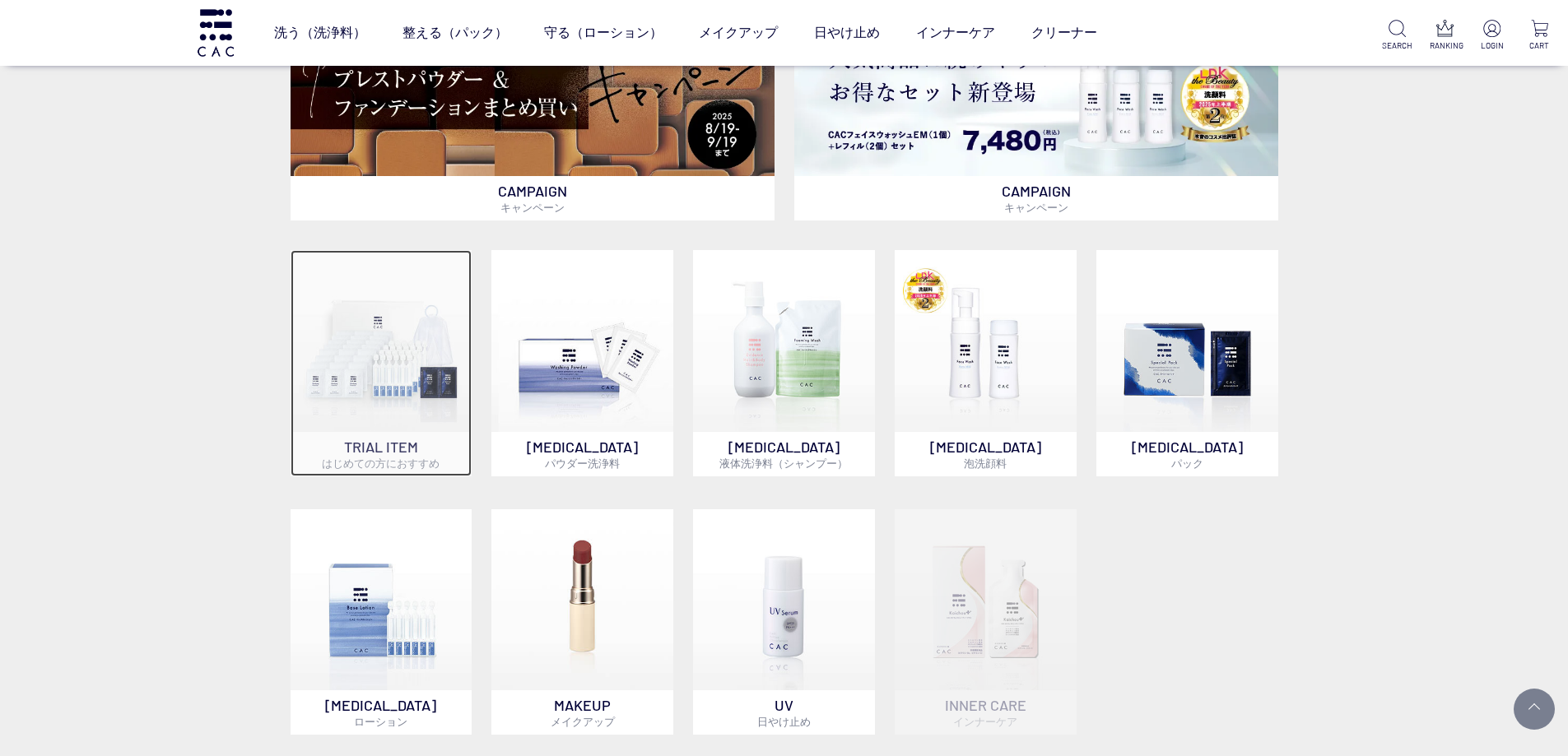
click at [315, 355] on img at bounding box center [381, 341] width 182 height 182
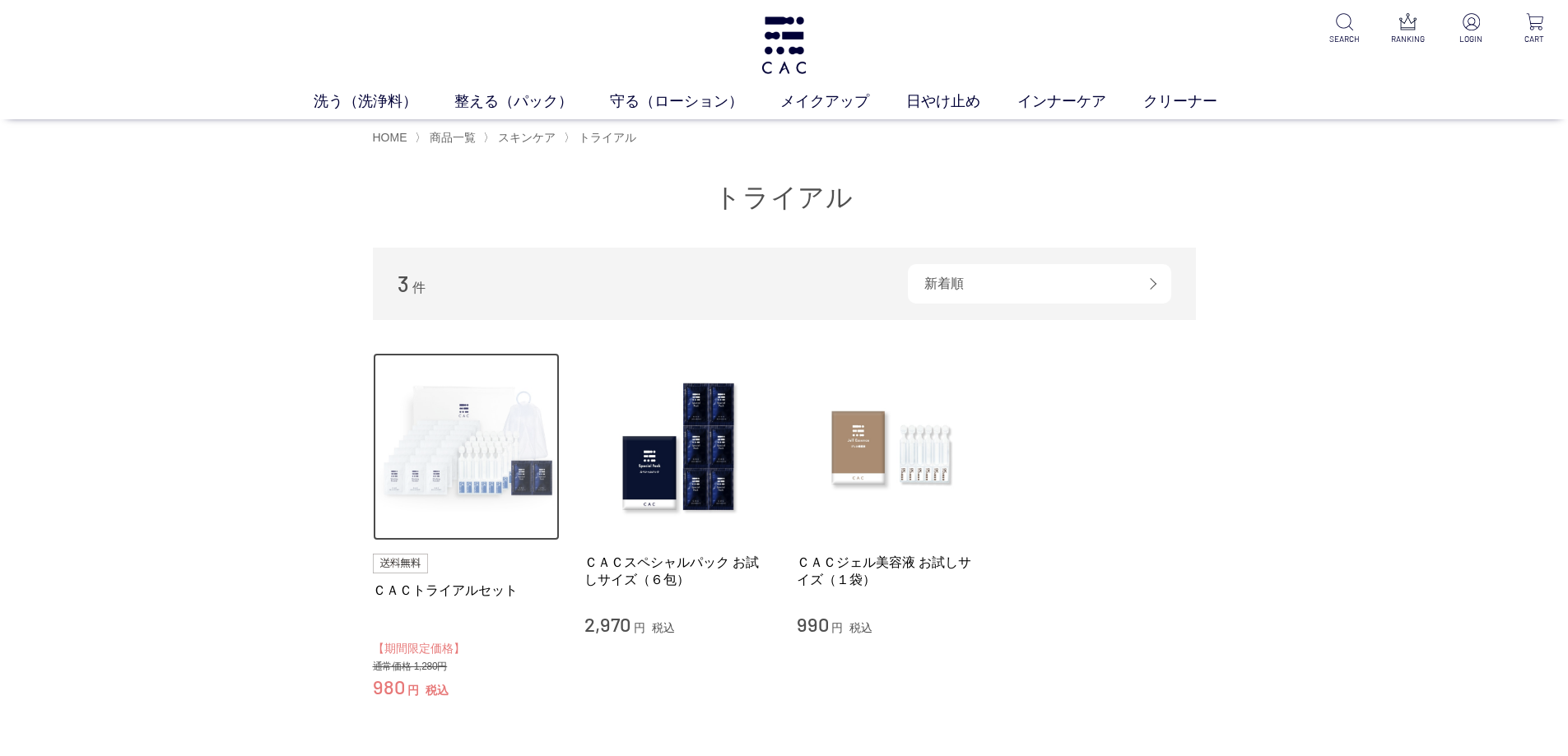
click at [424, 401] on img at bounding box center [467, 447] width 187 height 187
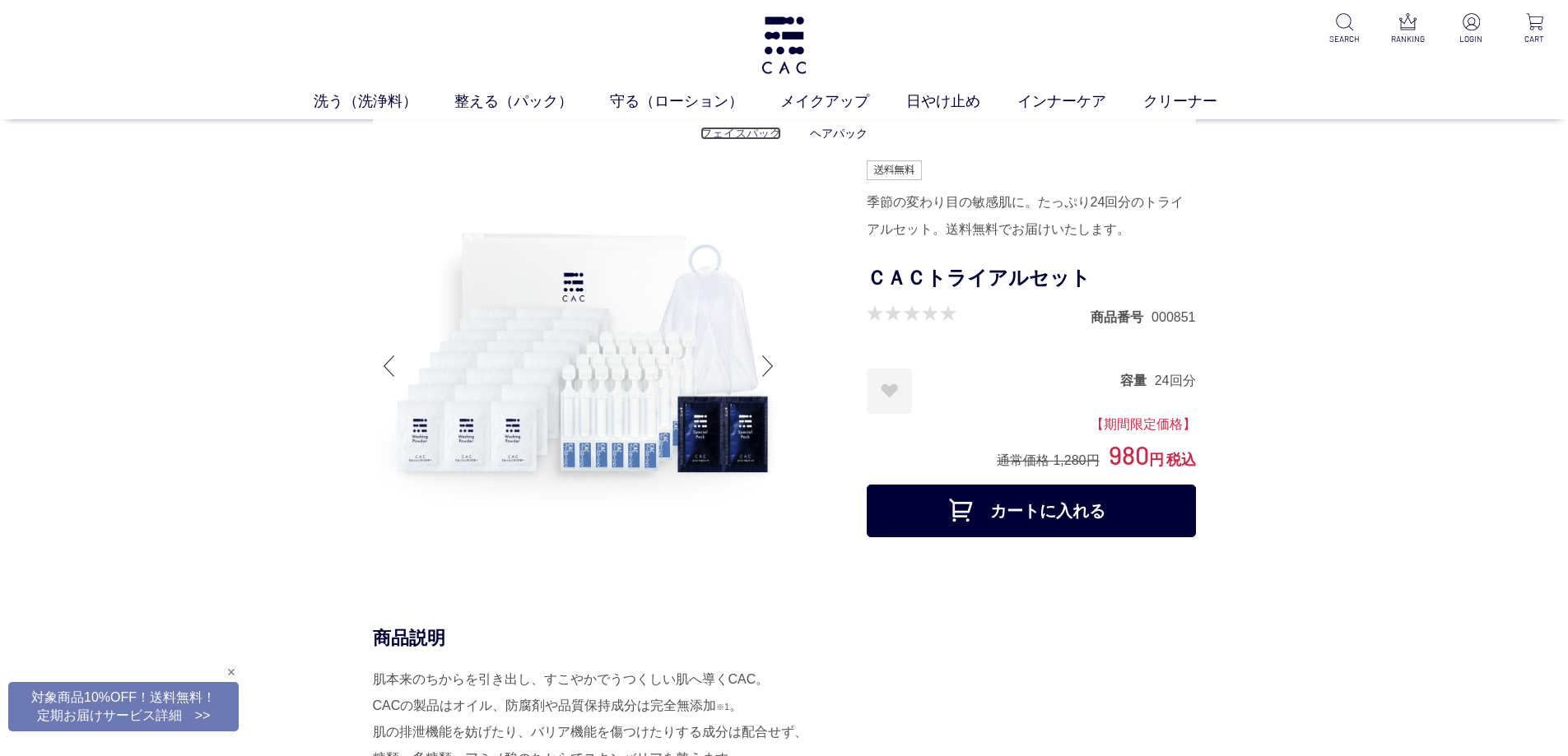
click at [716, 127] on link "フェイスパック" at bounding box center [741, 133] width 81 height 13
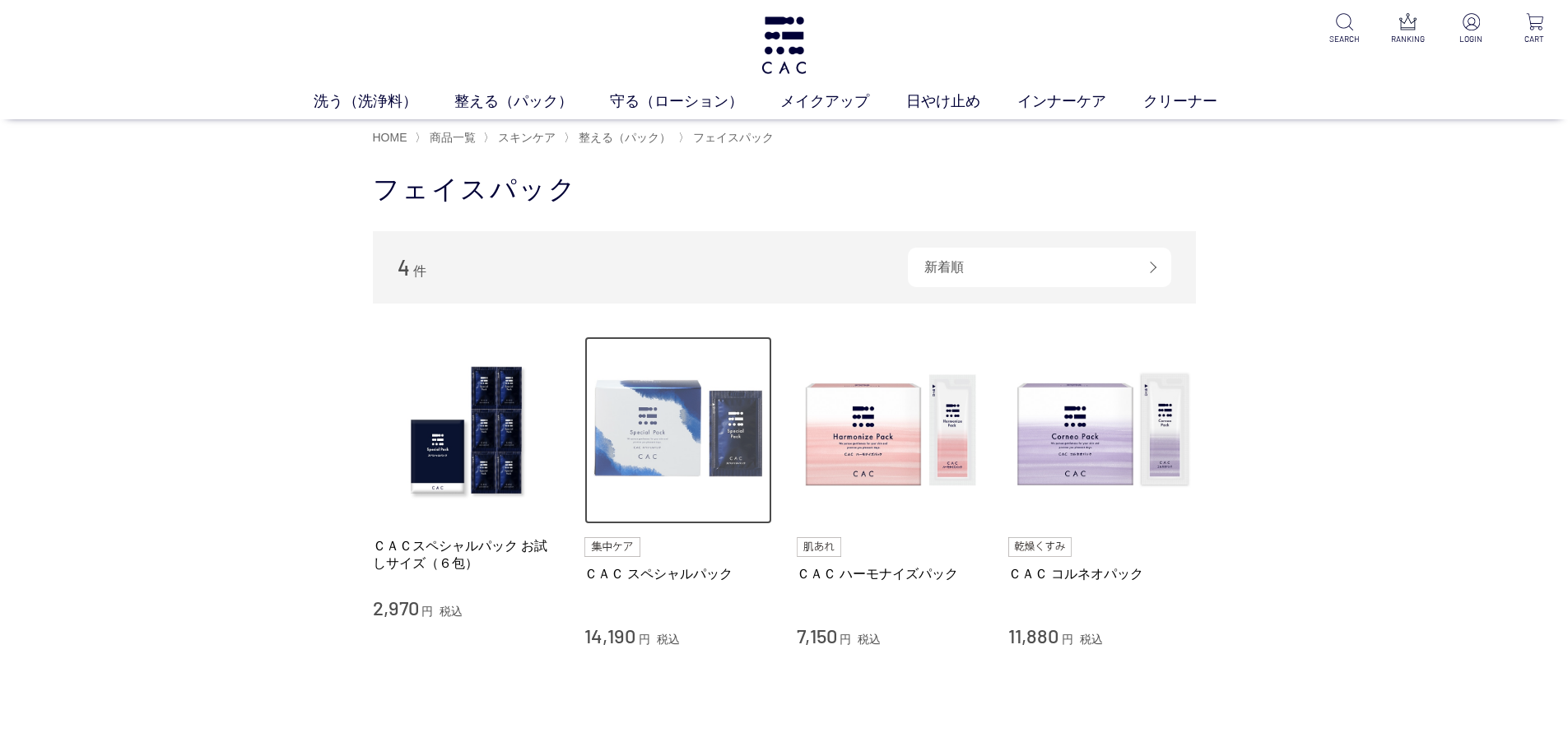
click at [653, 471] on img at bounding box center [679, 430] width 187 height 187
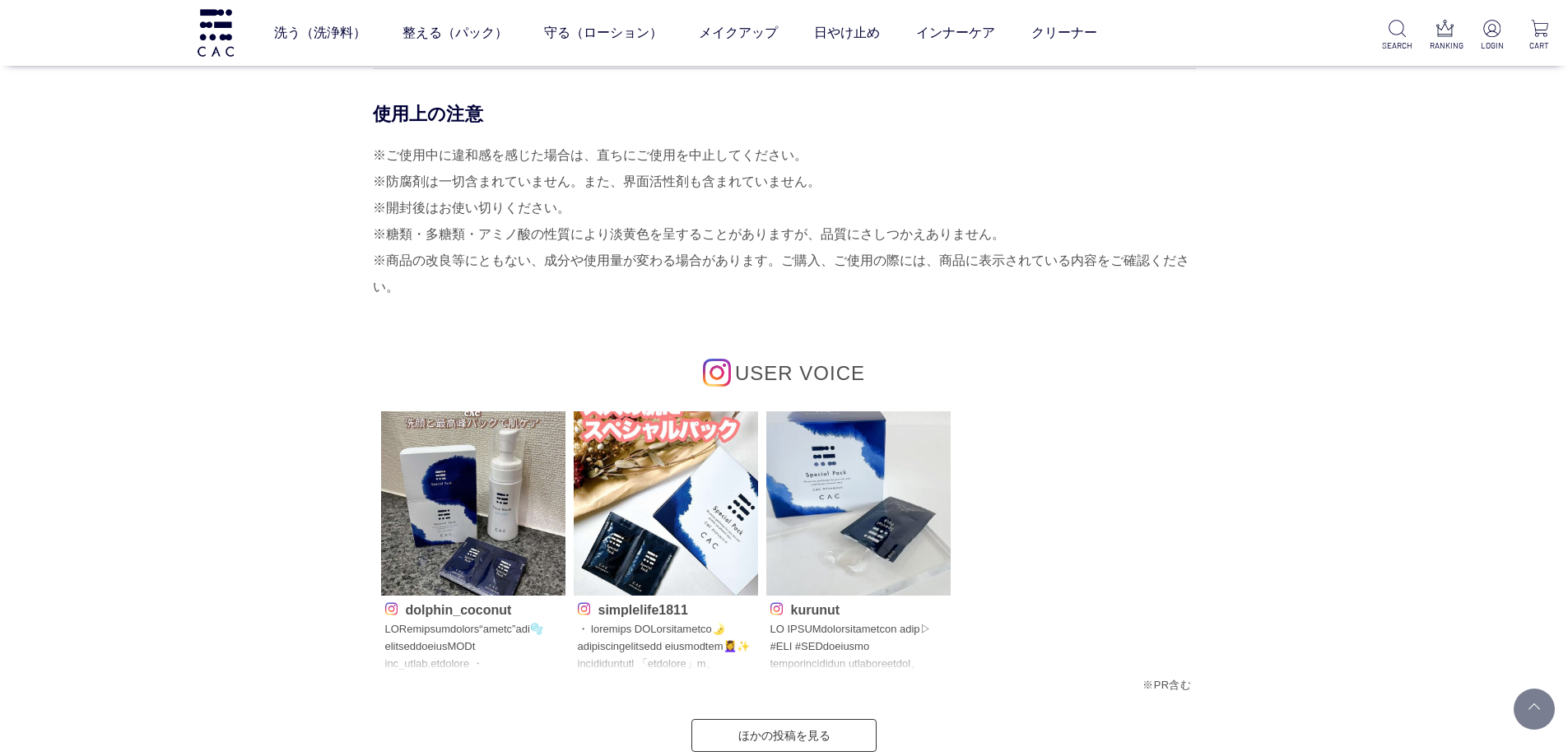
scroll to position [7489, 0]
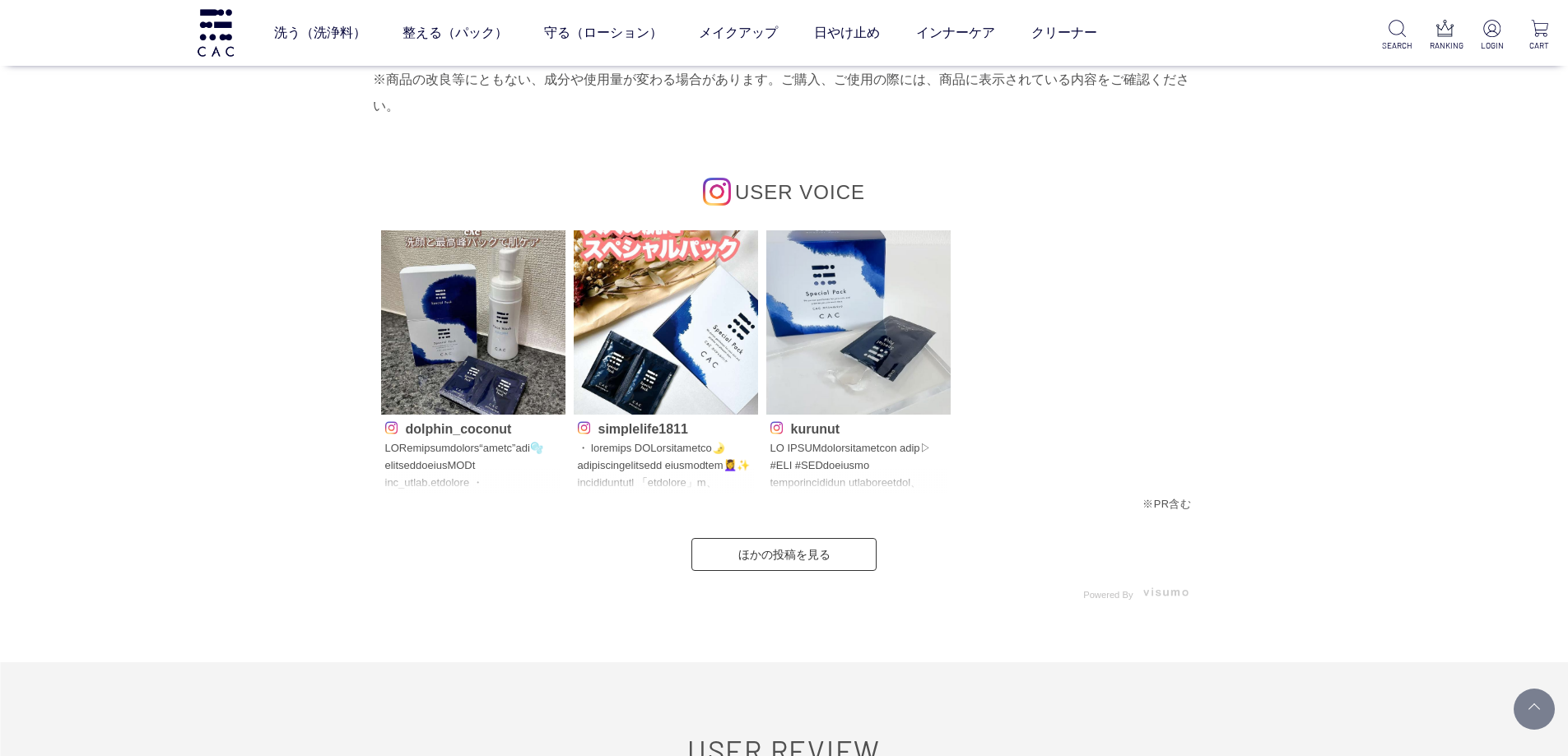
click at [662, 465] on p at bounding box center [666, 467] width 176 height 52
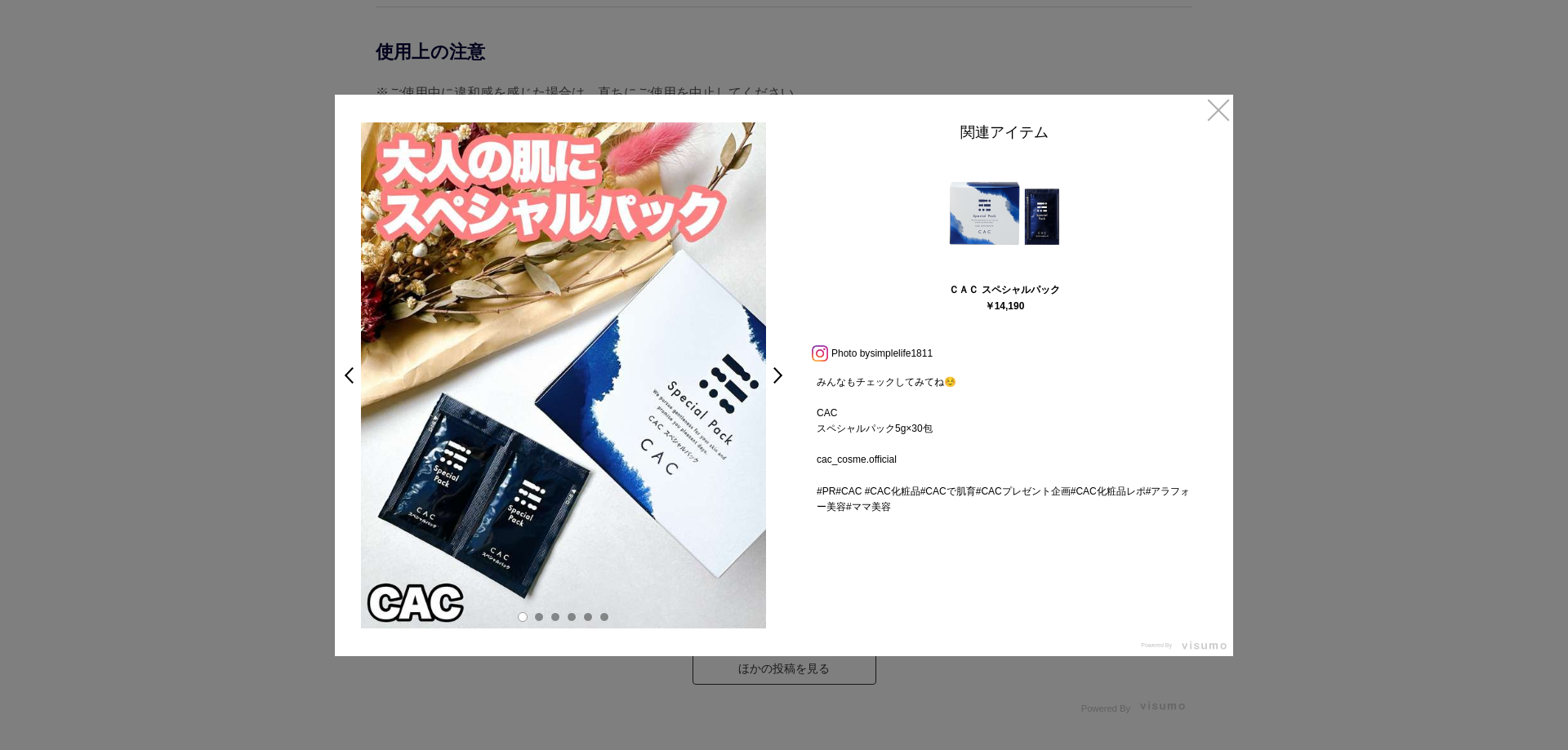
scroll to position [500, 0]
click at [1216, 113] on link "×" at bounding box center [1219, 110] width 30 height 30
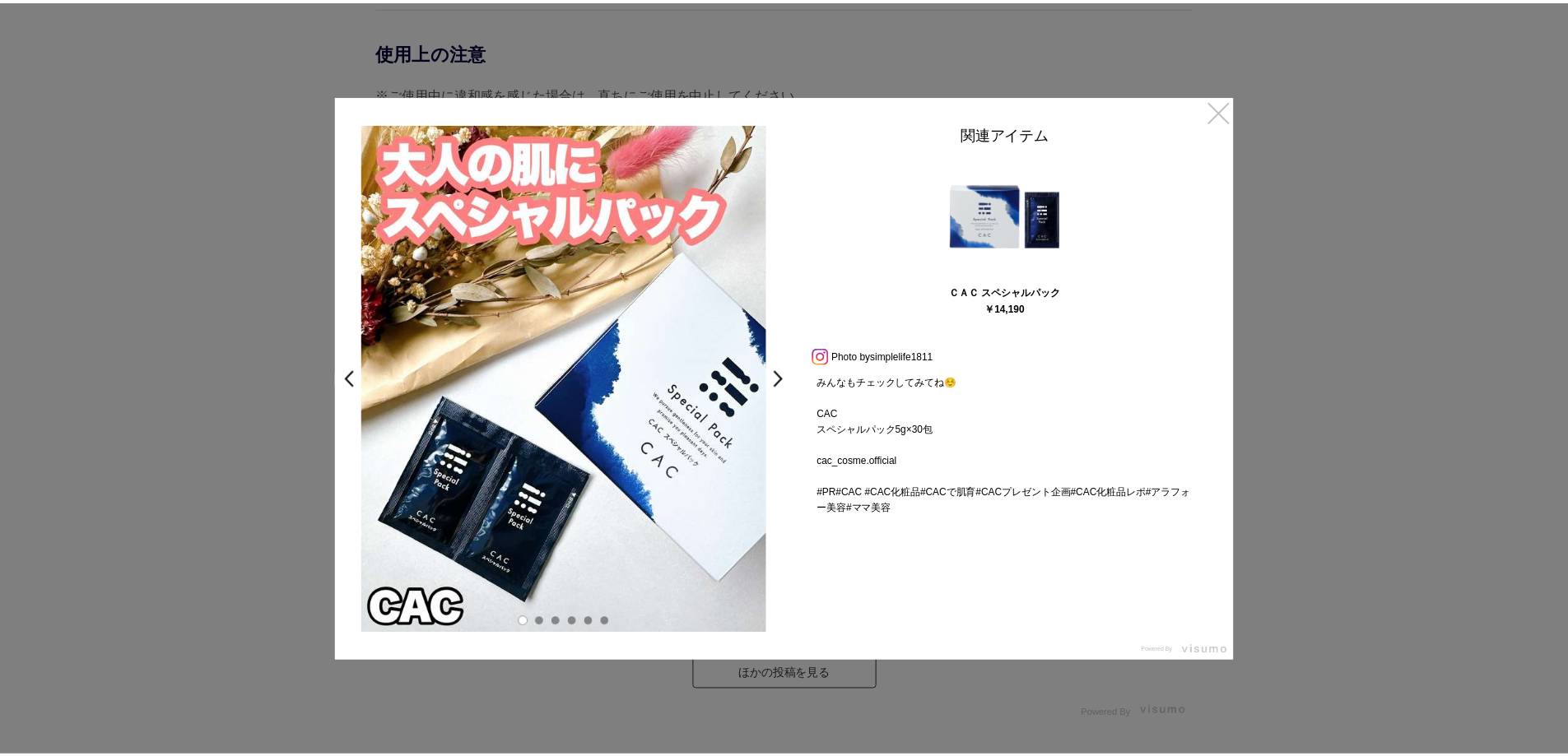
scroll to position [7489, 0]
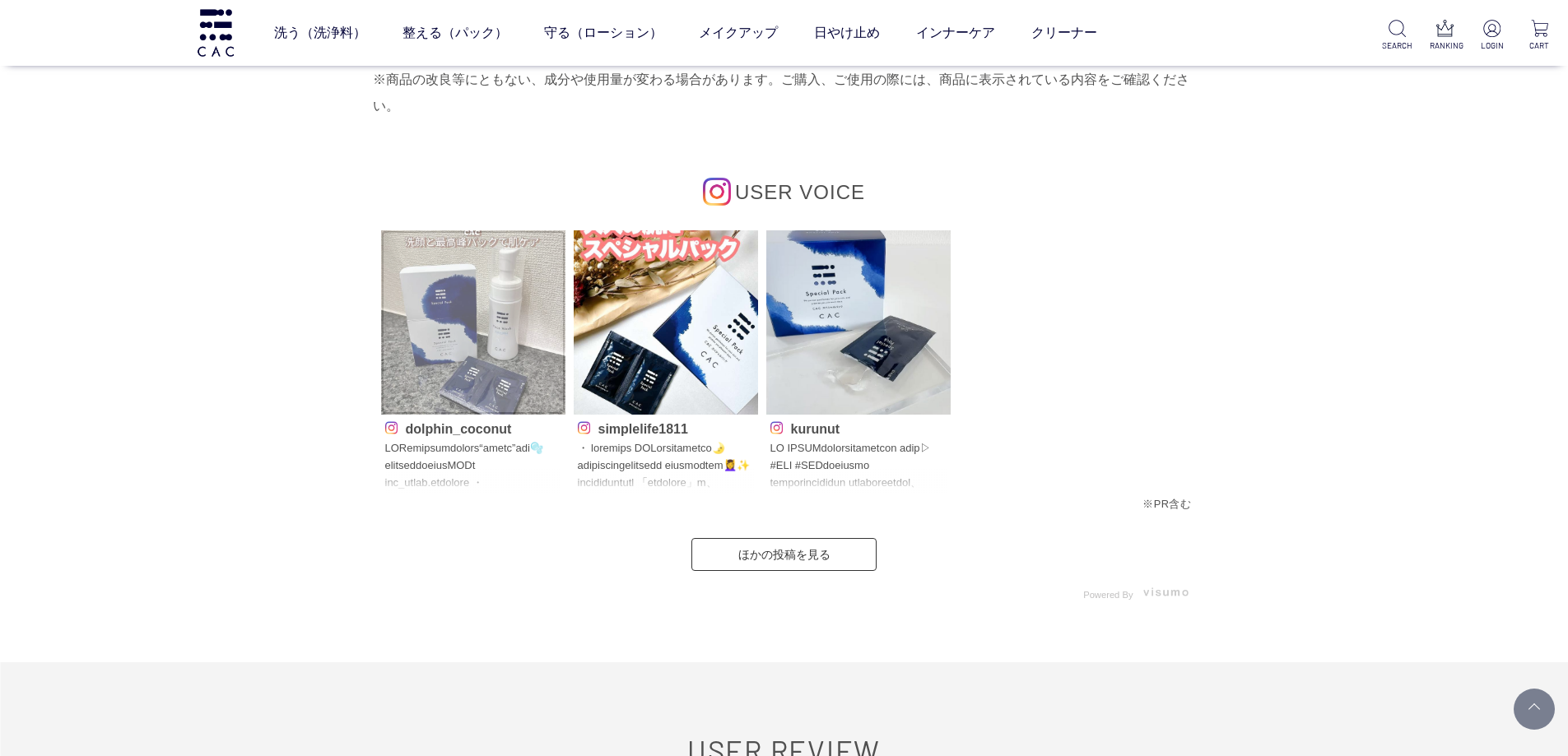
click at [521, 404] on img at bounding box center [473, 322] width 185 height 185
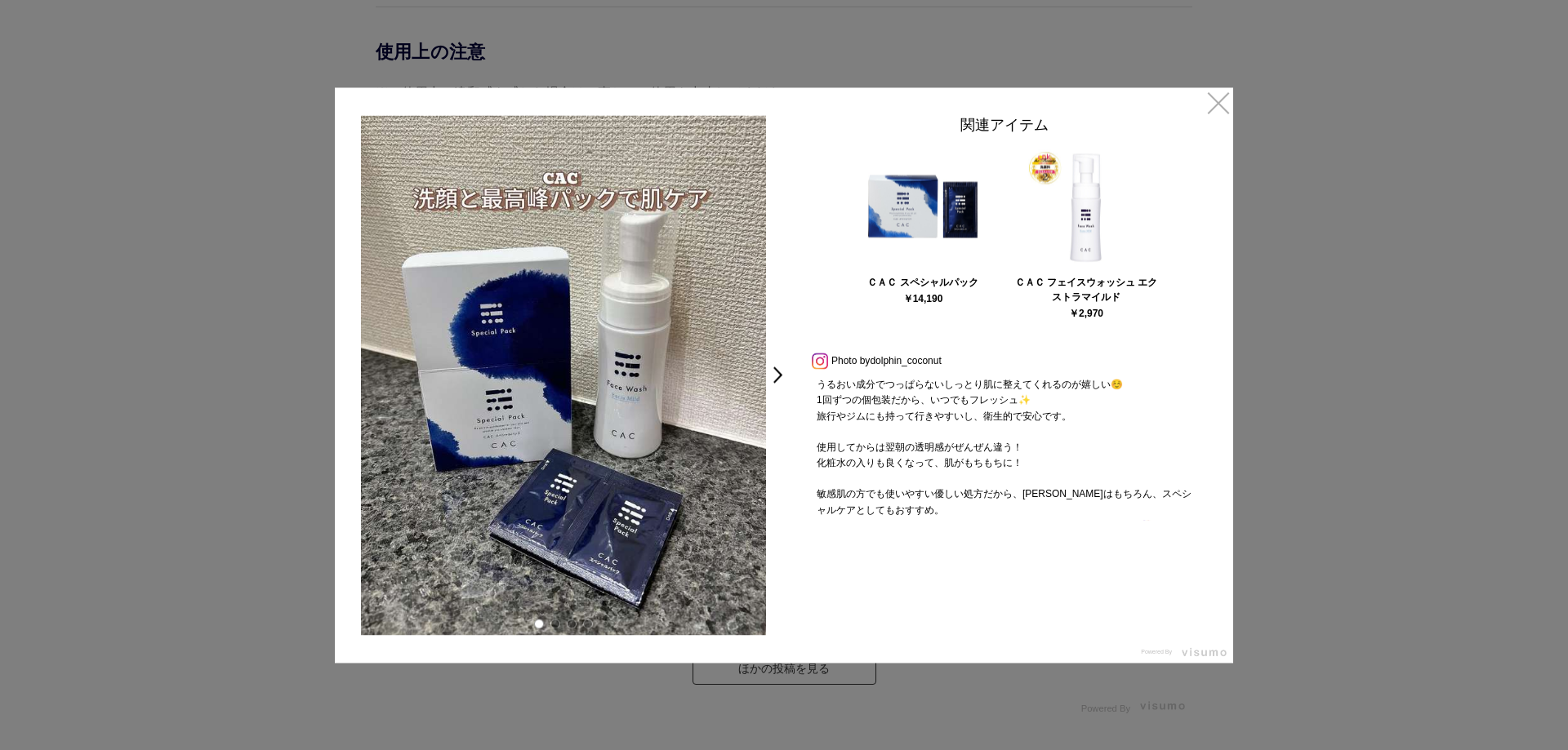
scroll to position [281, 0]
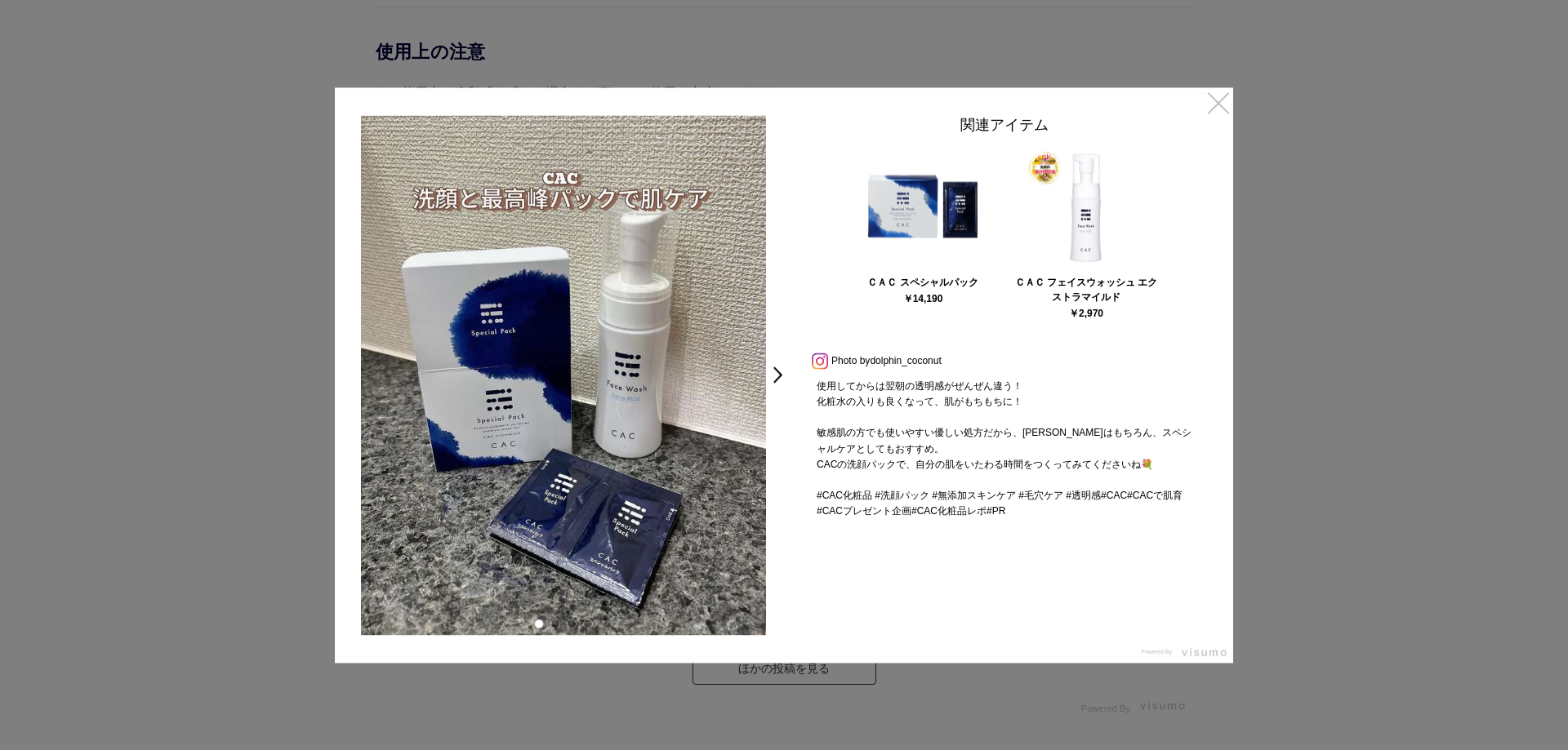
click at [1221, 105] on link "×" at bounding box center [1219, 102] width 30 height 30
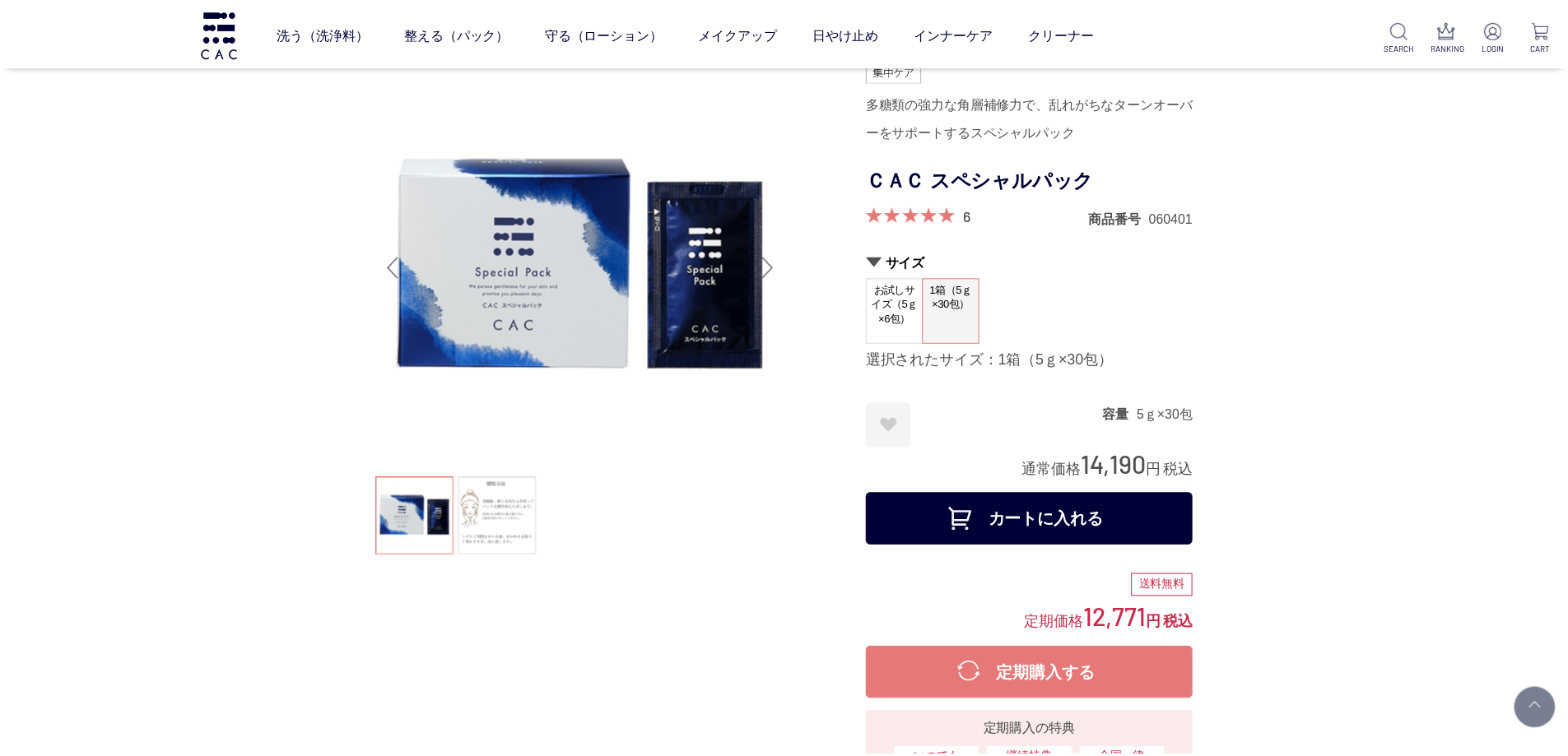
scroll to position [7489, 0]
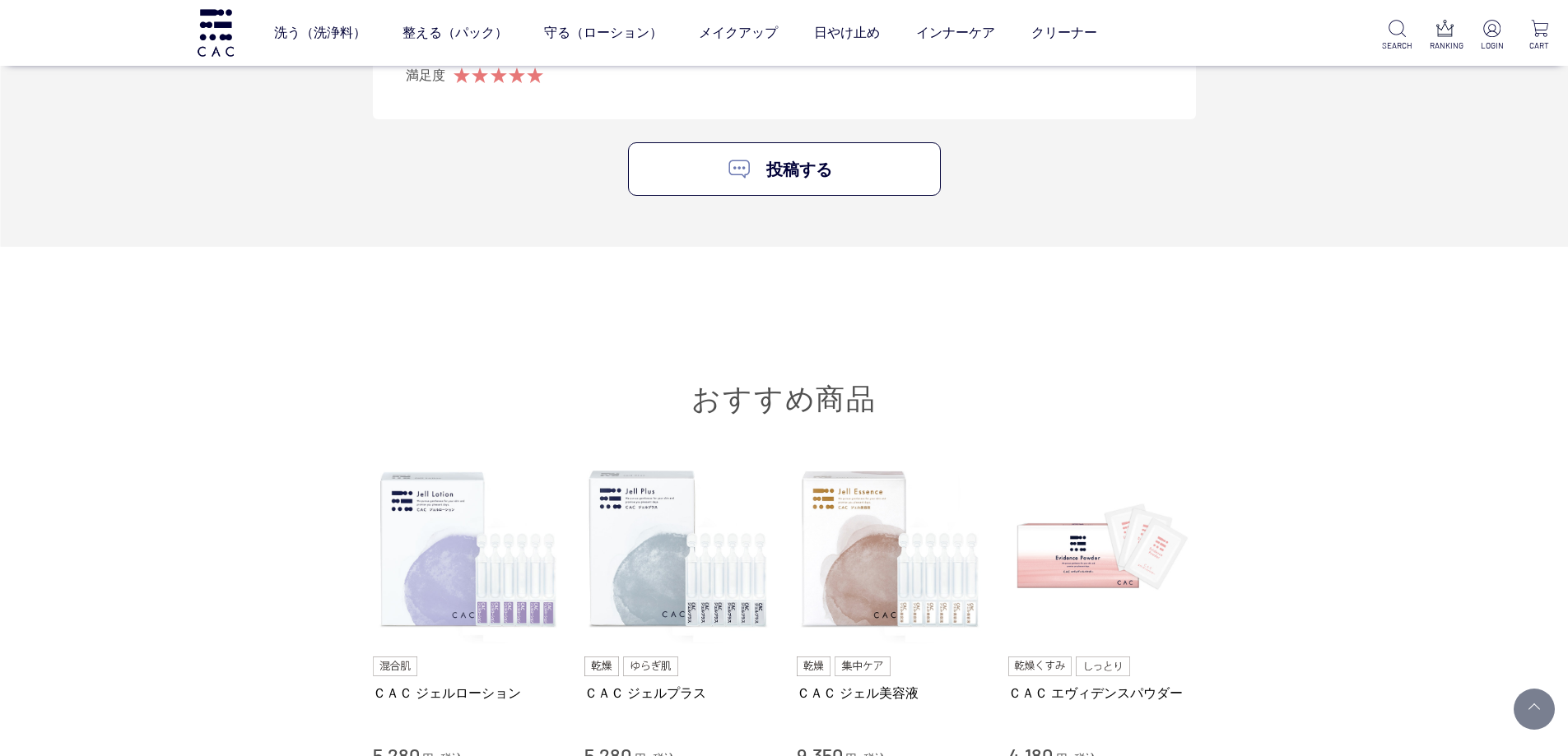
scroll to position [9546, 0]
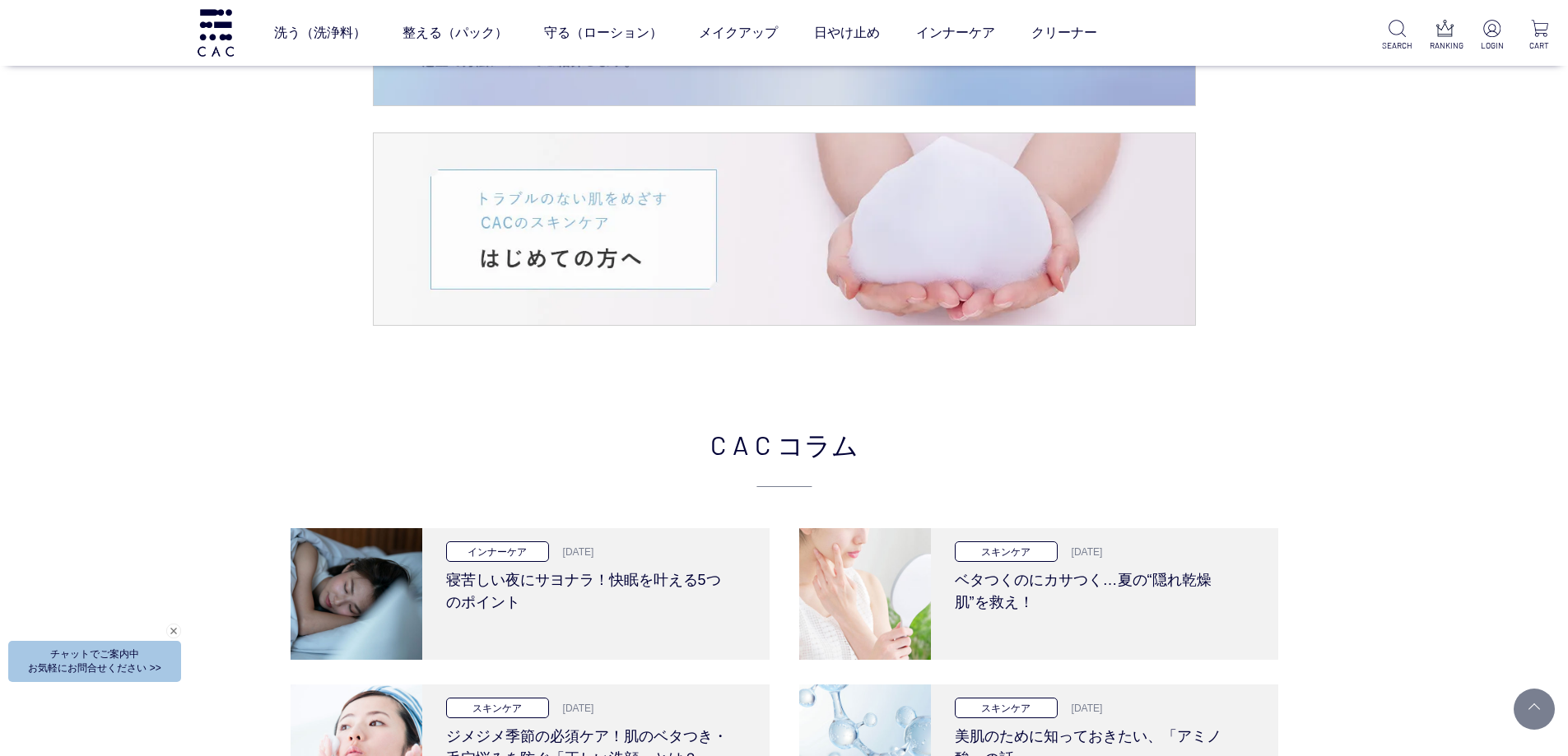
scroll to position [2798, 0]
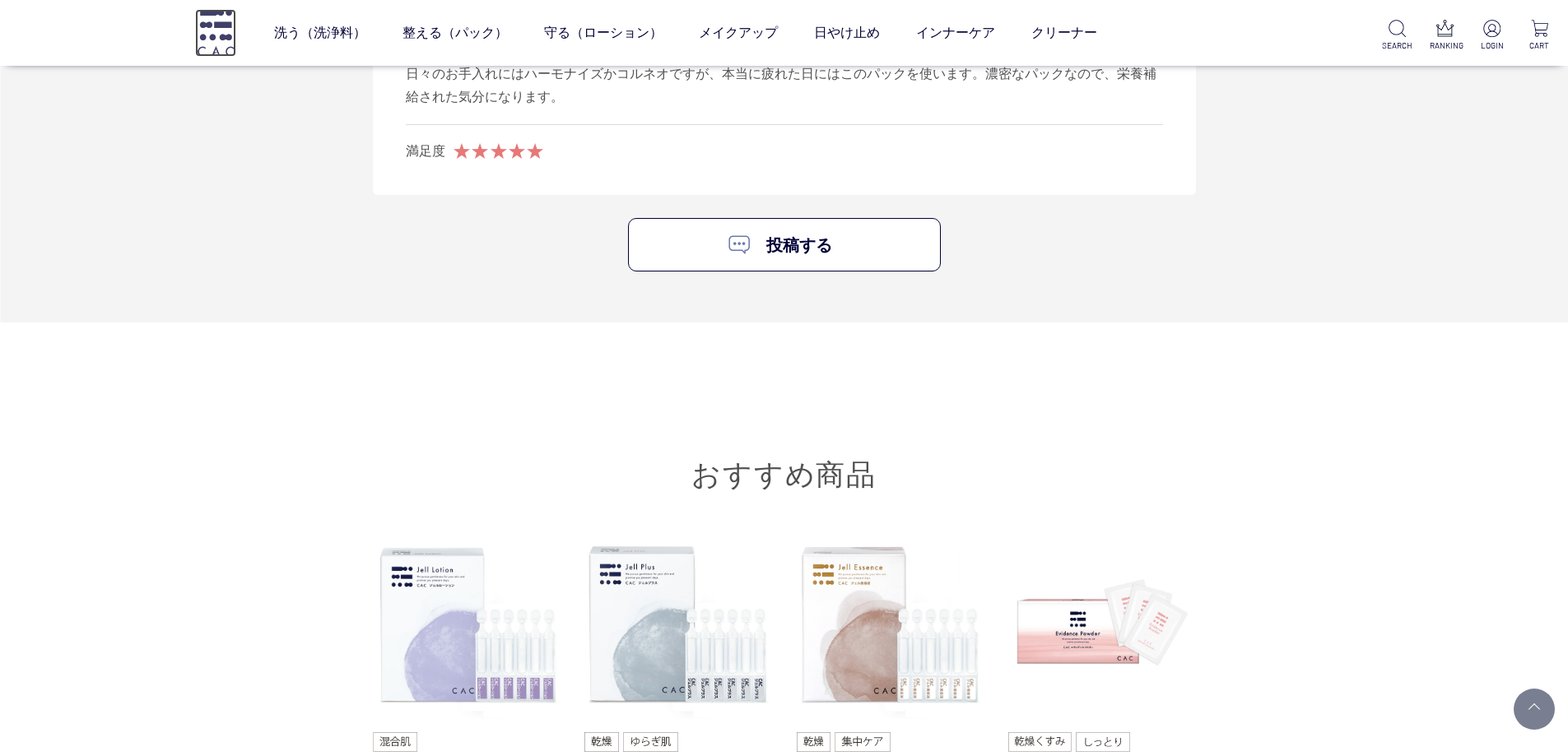
click at [225, 42] on img at bounding box center [216, 33] width 41 height 47
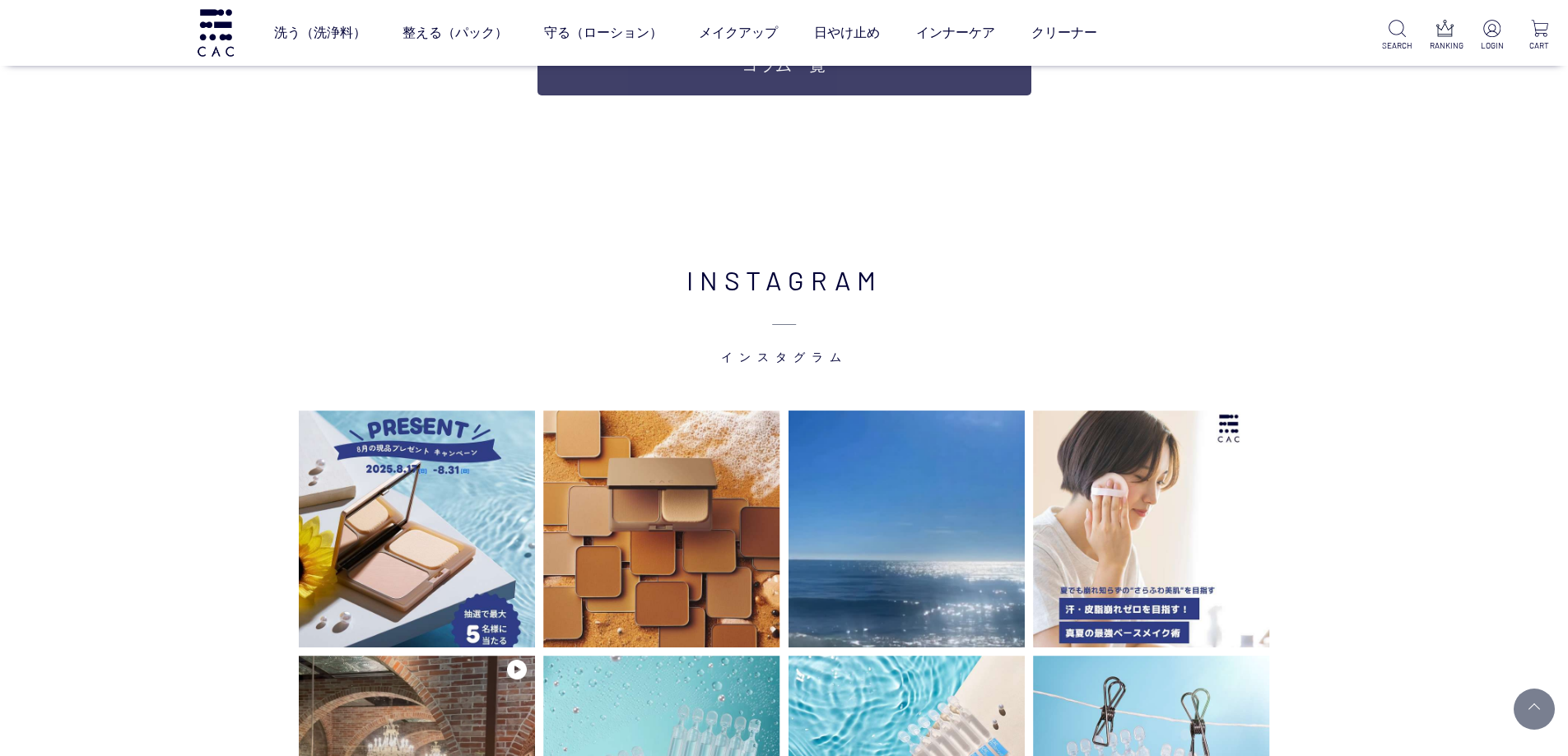
scroll to position [3538, 0]
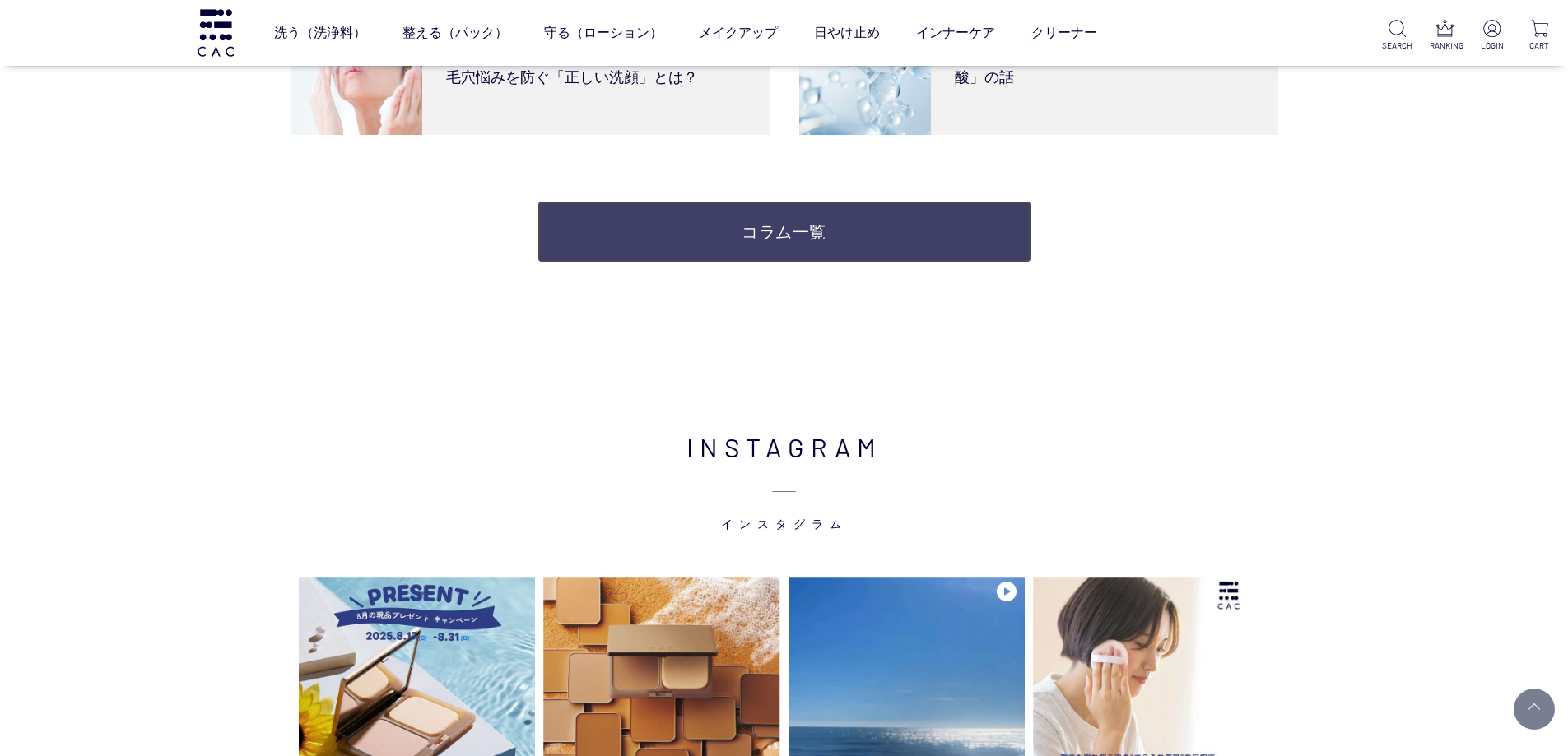
click at [695, 247] on link "コラム一覧" at bounding box center [784, 231] width 494 height 62
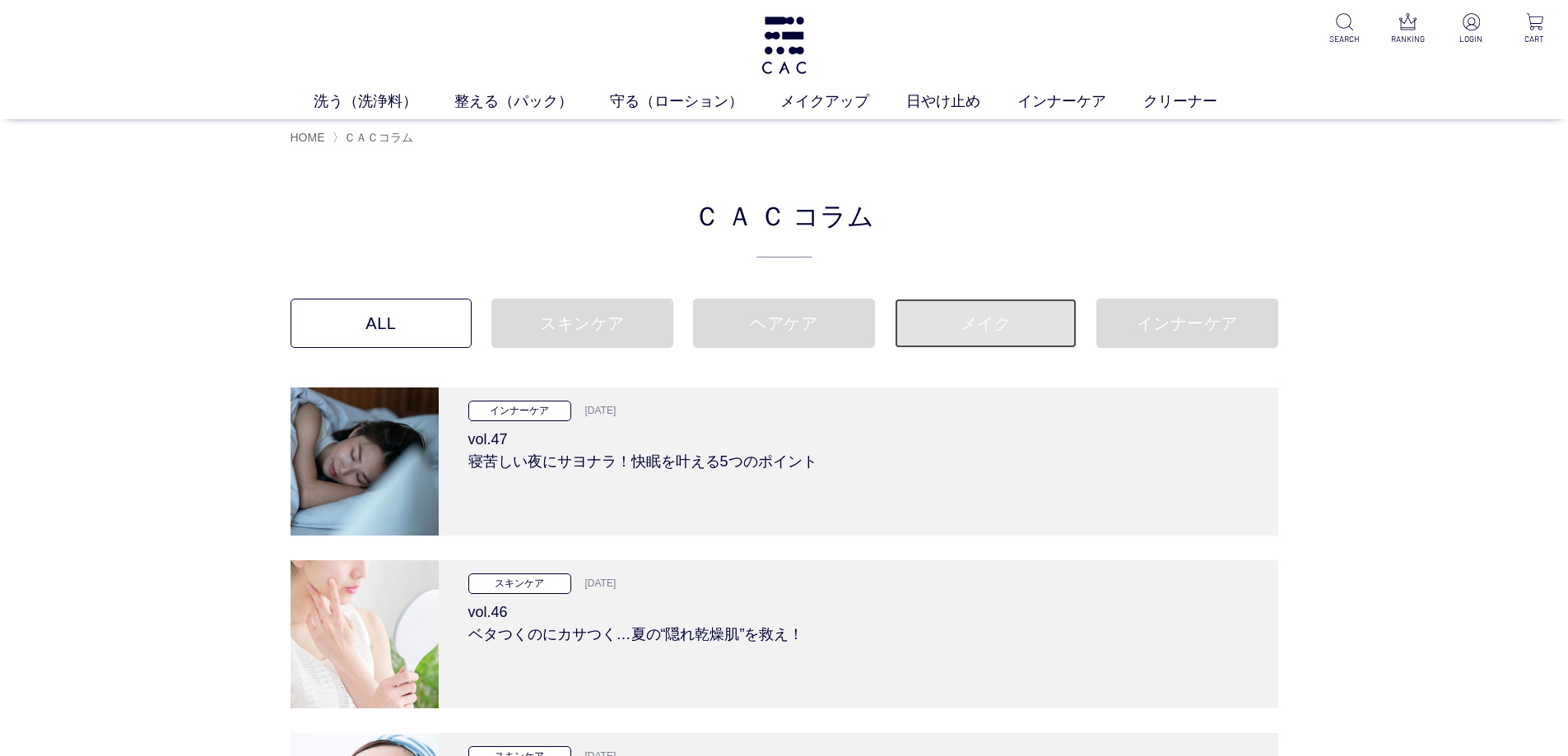
click at [1036, 323] on link "メイク" at bounding box center [986, 323] width 182 height 50
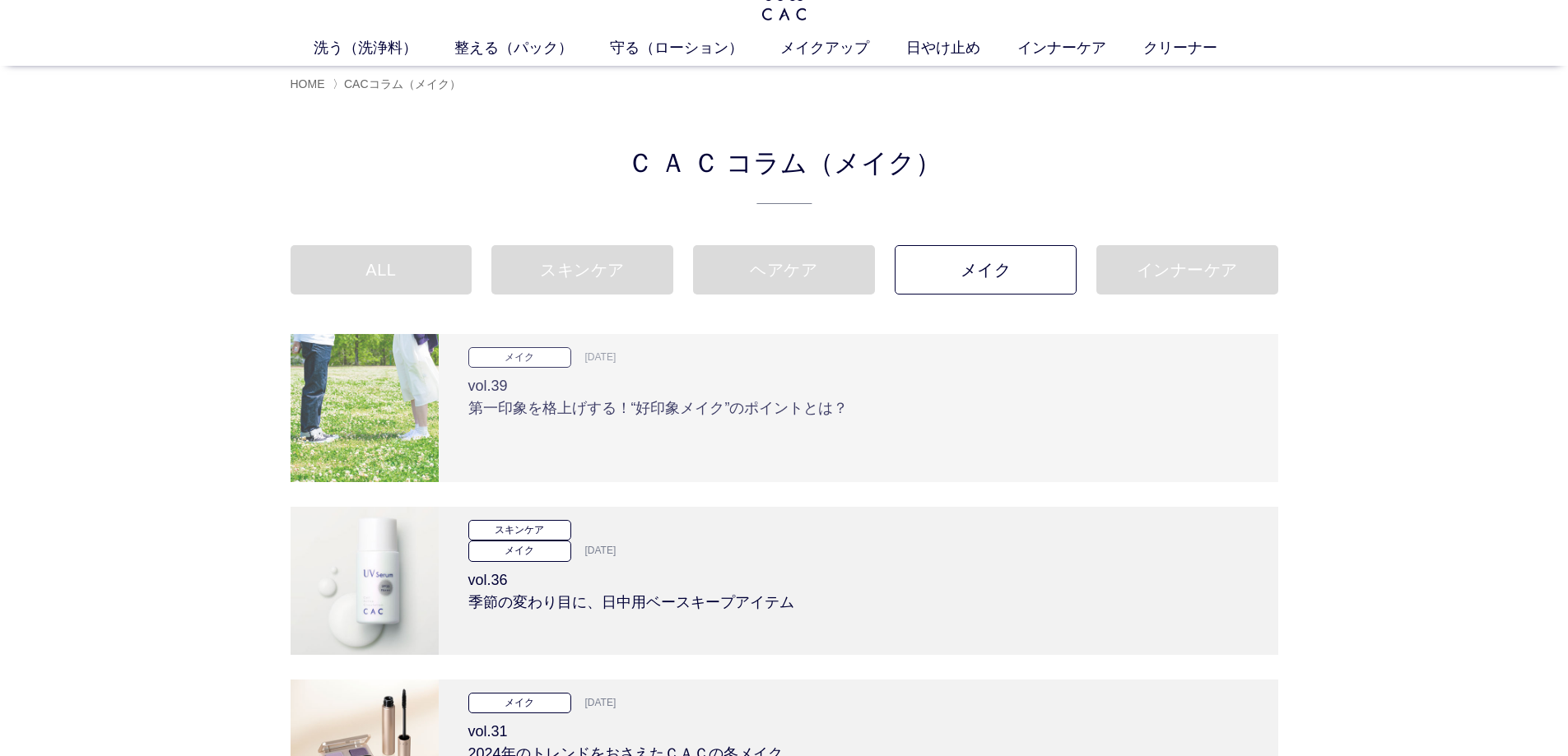
scroll to position [82, 0]
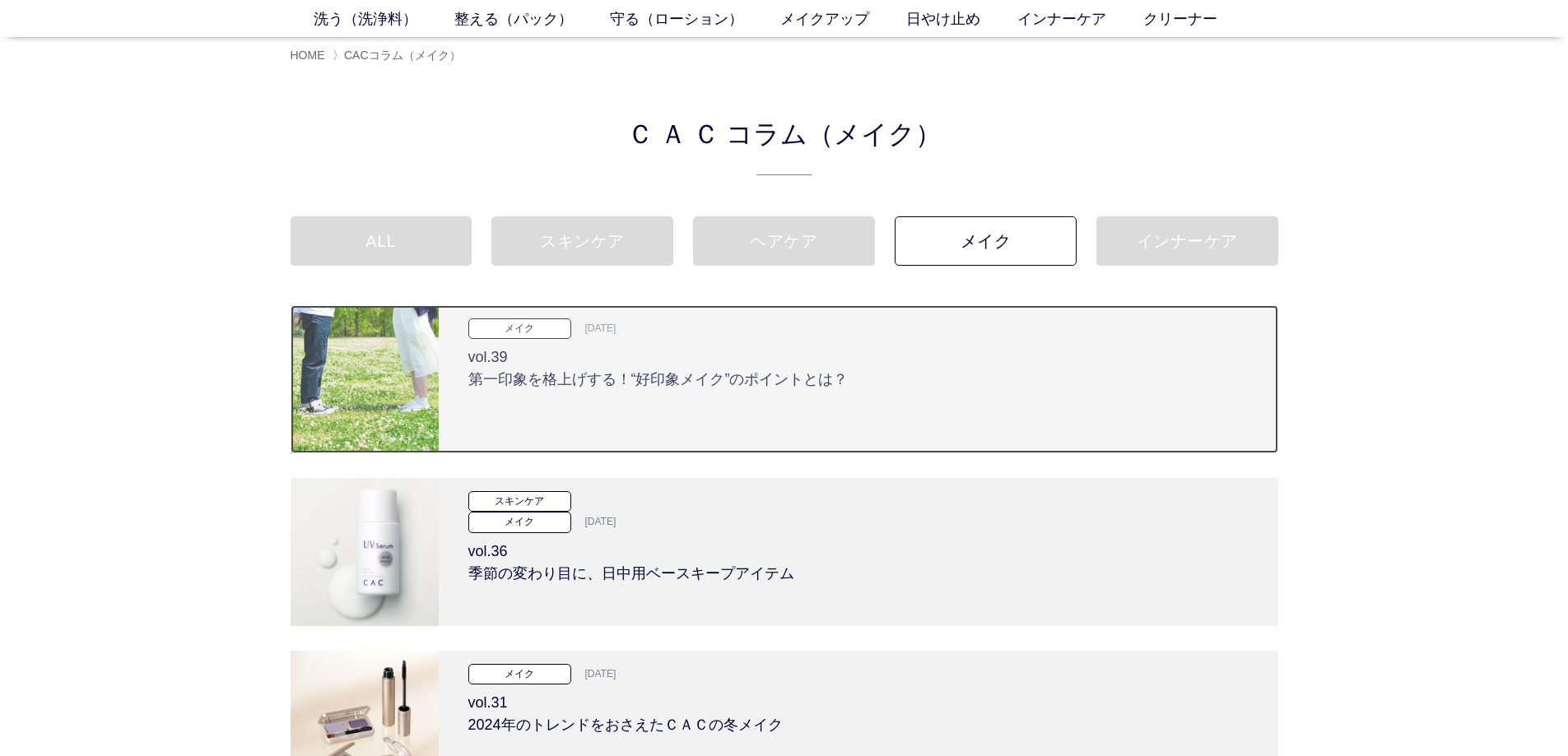
click at [991, 359] on h3 "vol.39 第一印象を格上げする！“好印象メイク”のポイントとは？" at bounding box center [859, 364] width 781 height 52
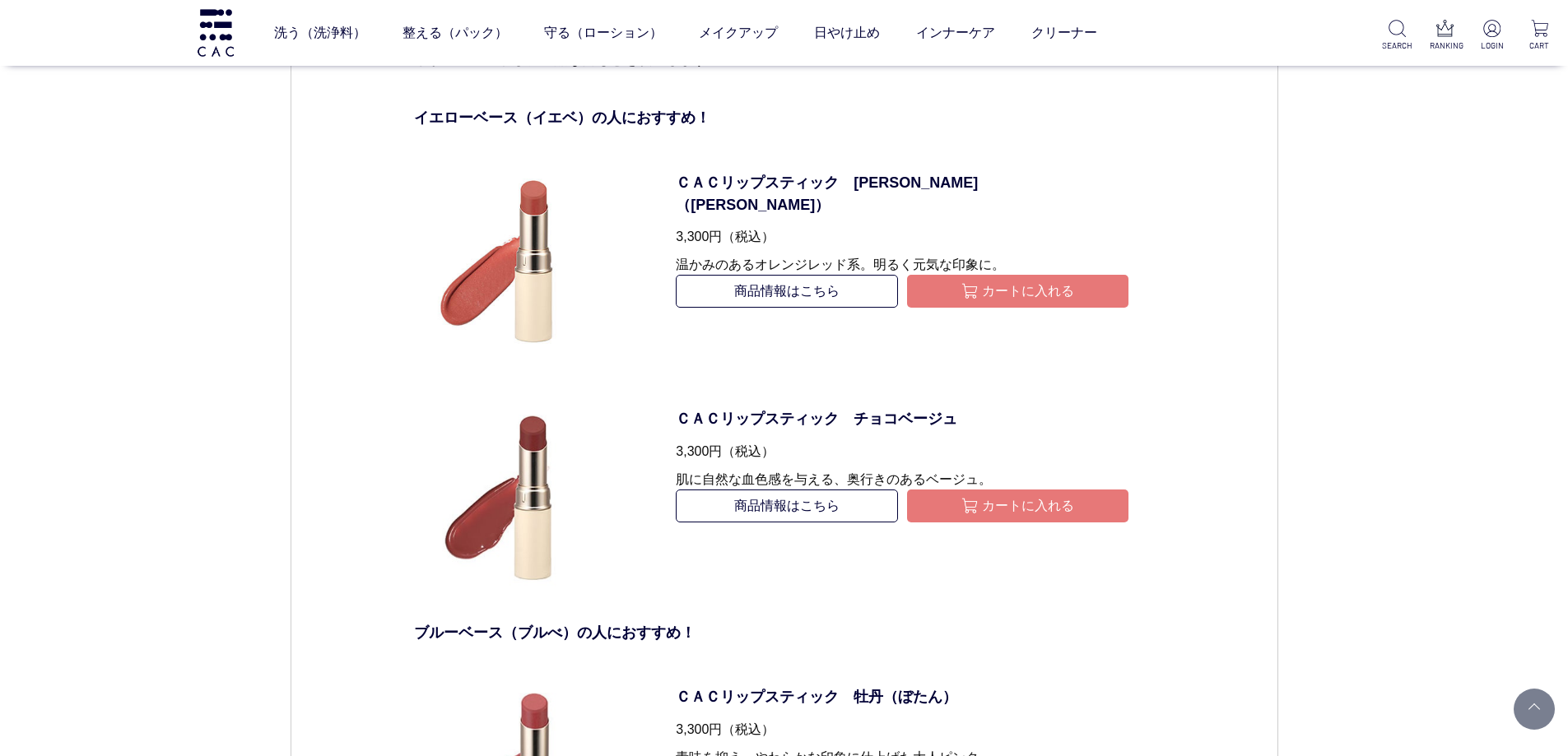
scroll to position [4114, 0]
